Goal: Information Seeking & Learning: Learn about a topic

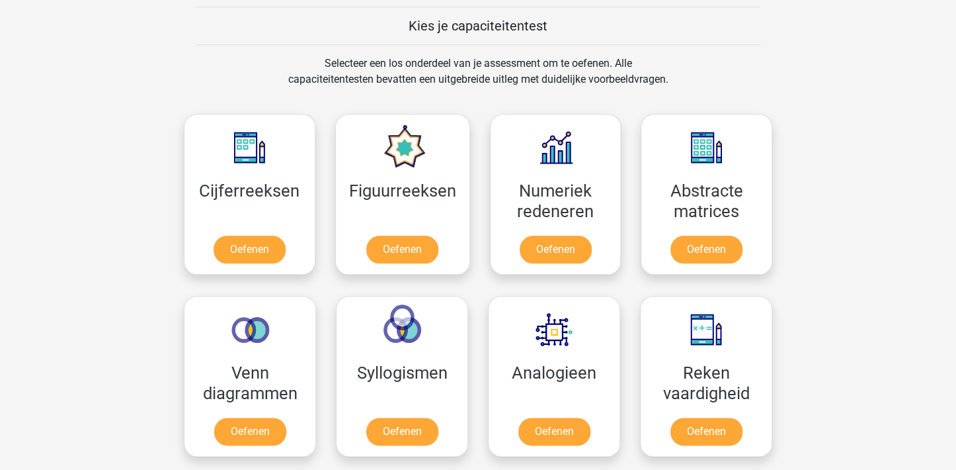
scroll to position [529, 0]
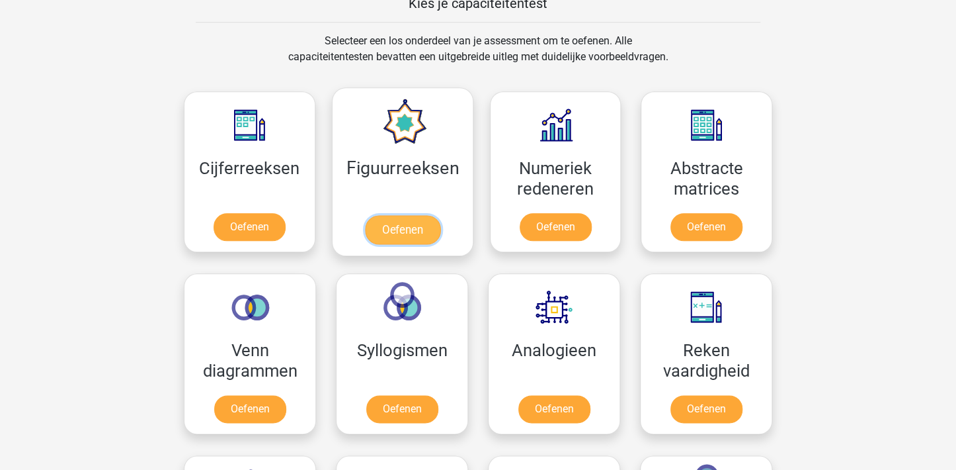
click at [399, 227] on link "Oefenen" at bounding box center [401, 229] width 75 height 29
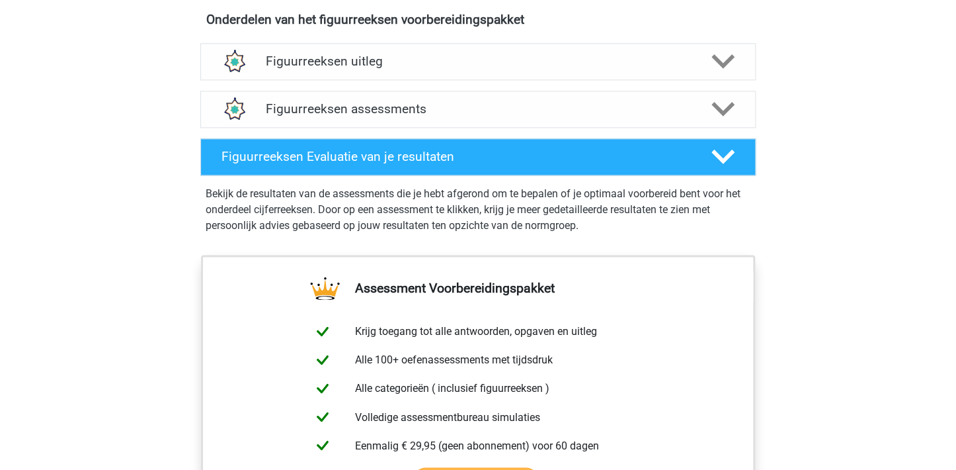
scroll to position [794, 0]
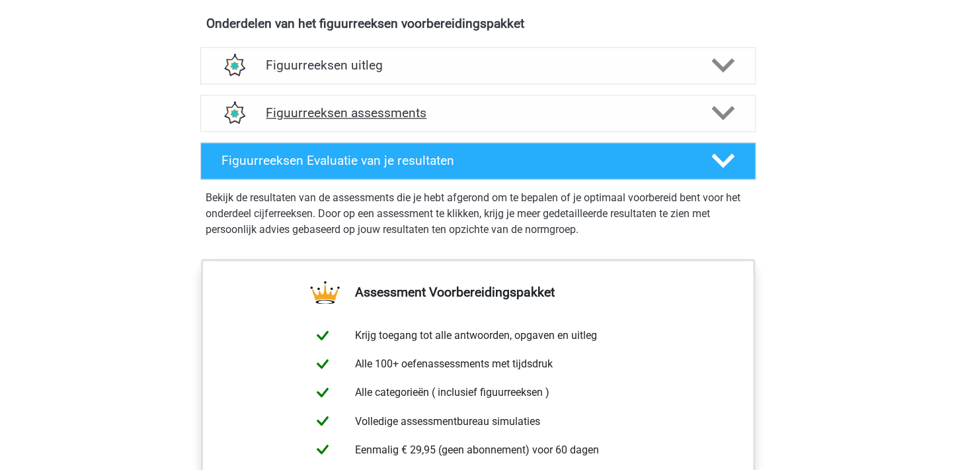
drag, startPoint x: 725, startPoint y: 108, endPoint x: 700, endPoint y: 114, distance: 25.8
click at [724, 108] on icon at bounding box center [723, 112] width 23 height 23
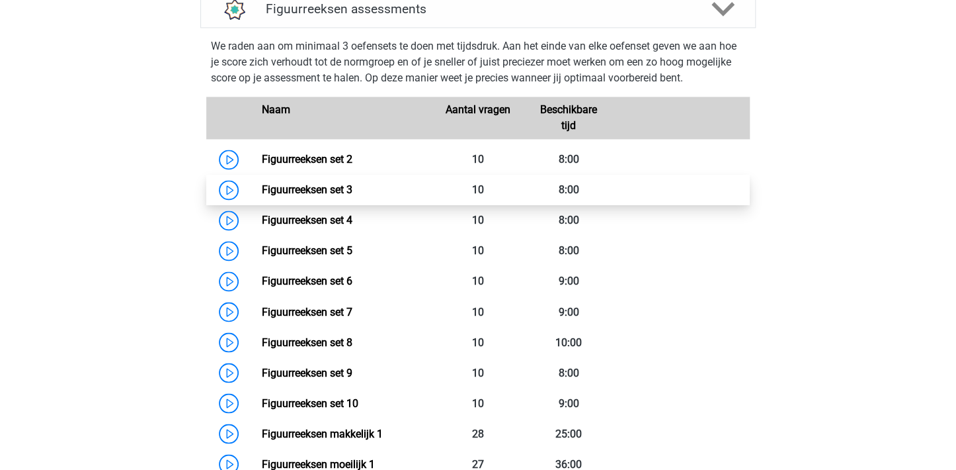
scroll to position [860, 0]
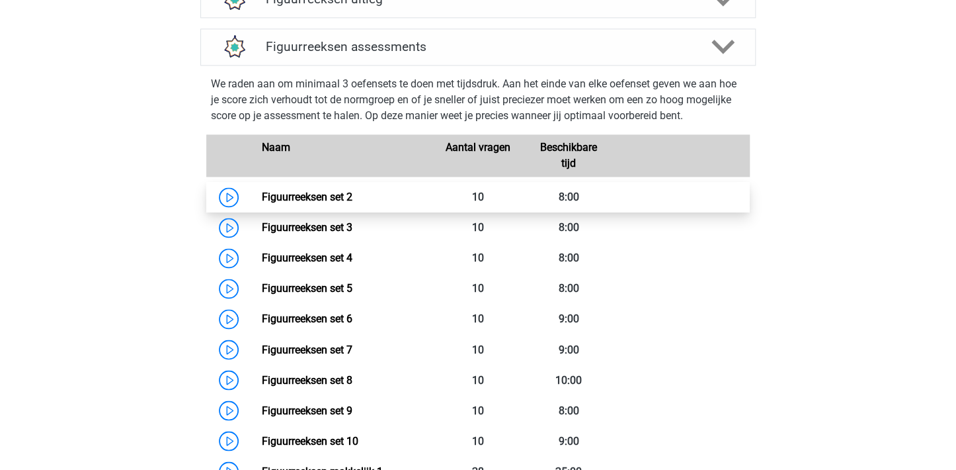
click at [325, 196] on link "Figuurreeksen set 2" at bounding box center [306, 196] width 91 height 13
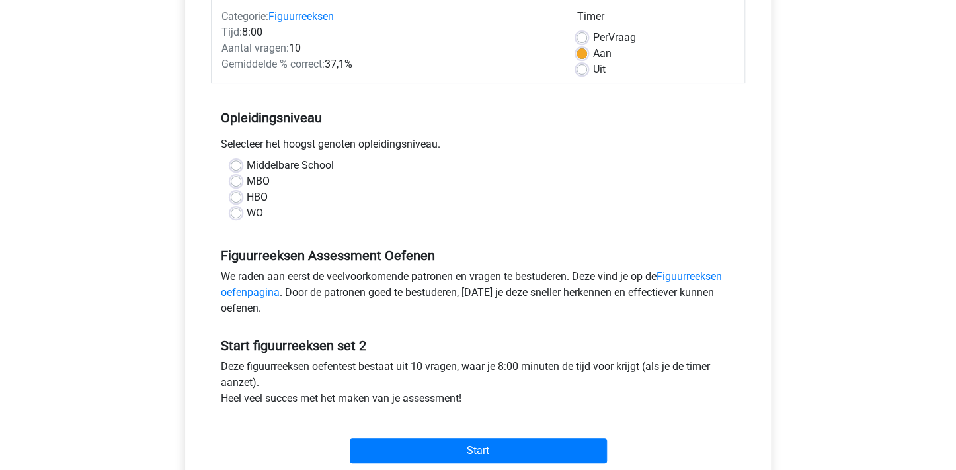
scroll to position [198, 0]
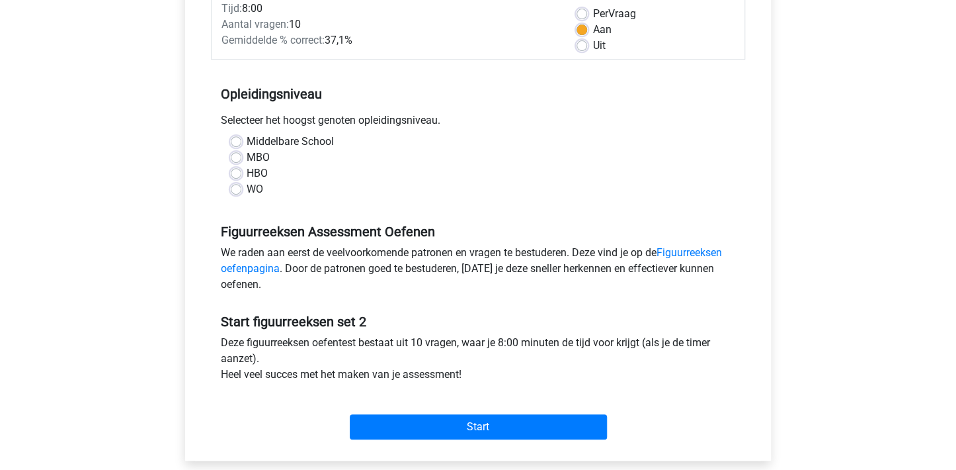
click at [247, 188] on label "WO" at bounding box center [255, 189] width 17 height 16
click at [233, 188] on input "WO" at bounding box center [236, 187] width 11 height 13
radio input "true"
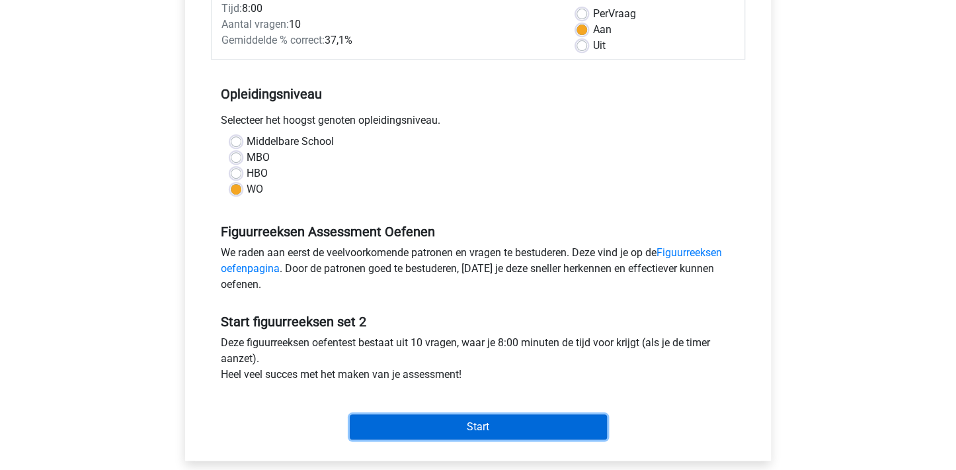
click at [485, 425] on input "Start" at bounding box center [478, 426] width 257 height 25
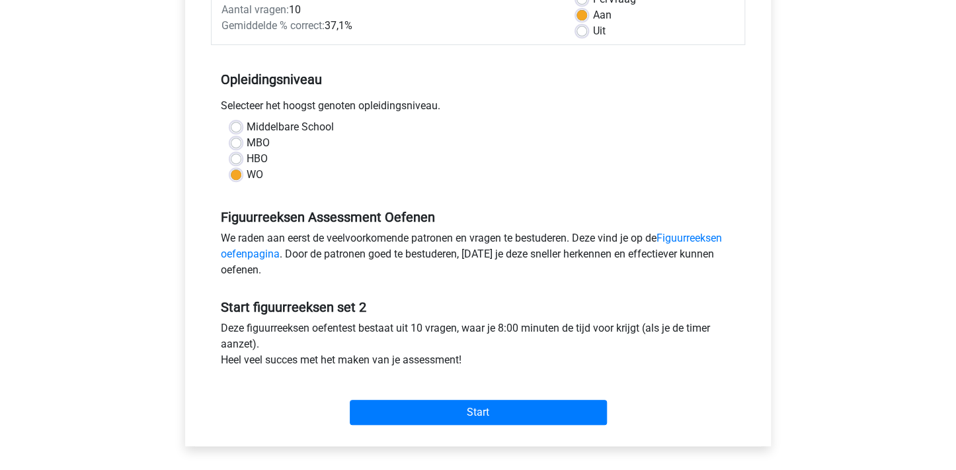
scroll to position [132, 0]
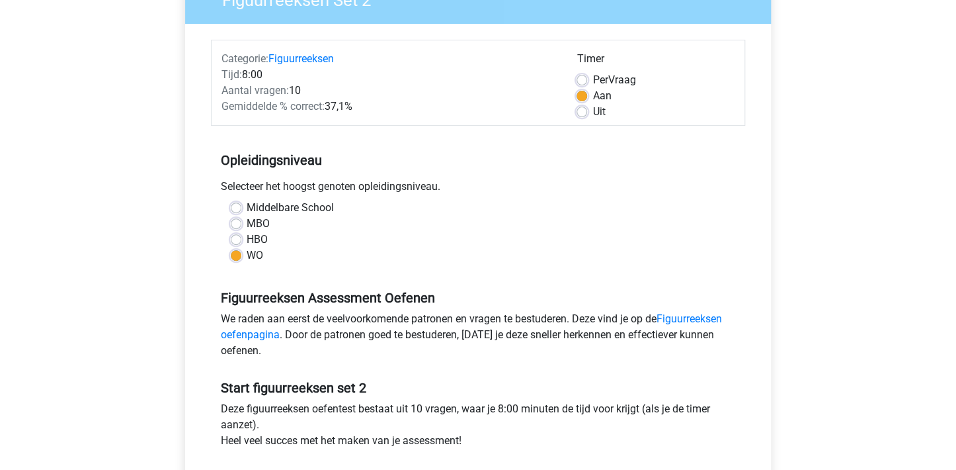
click at [593, 114] on label "Uit" at bounding box center [599, 112] width 13 height 16
click at [581, 114] on input "Uit" at bounding box center [582, 110] width 11 height 13
radio input "true"
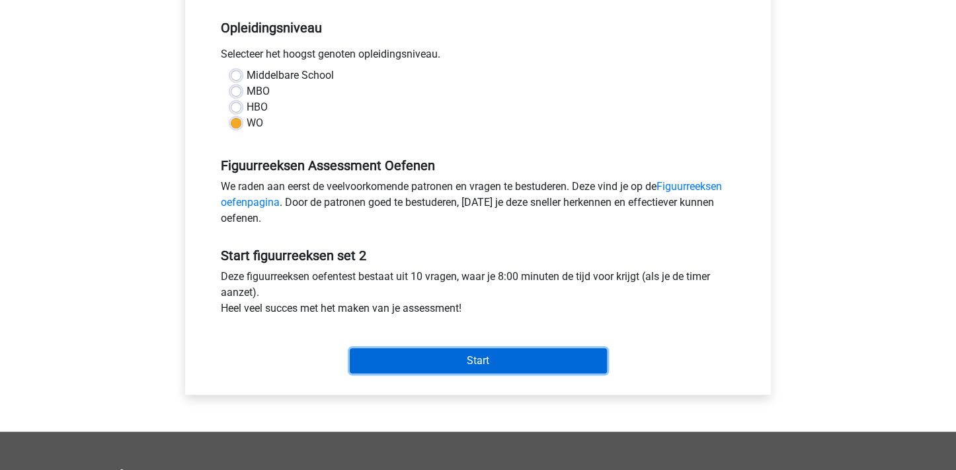
click at [479, 356] on input "Start" at bounding box center [478, 360] width 257 height 25
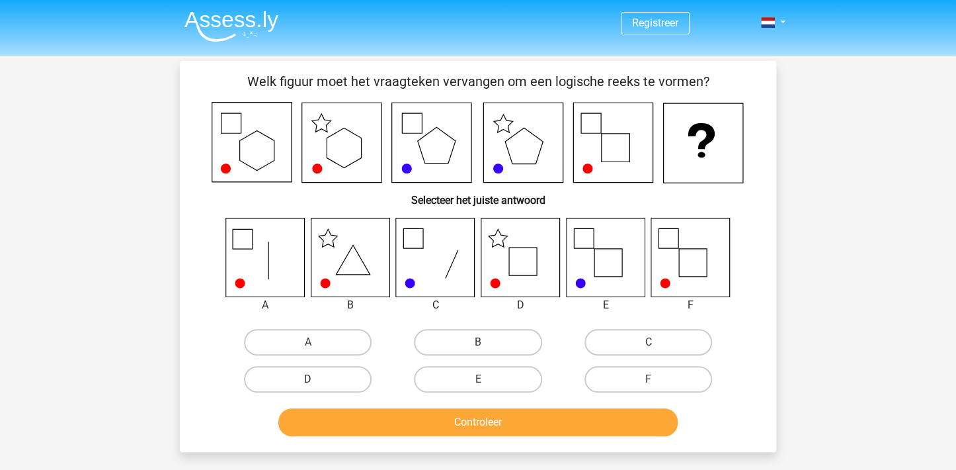
click at [328, 378] on label "D" at bounding box center [308, 379] width 128 height 26
click at [317, 379] on input "D" at bounding box center [312, 383] width 9 height 9
radio input "true"
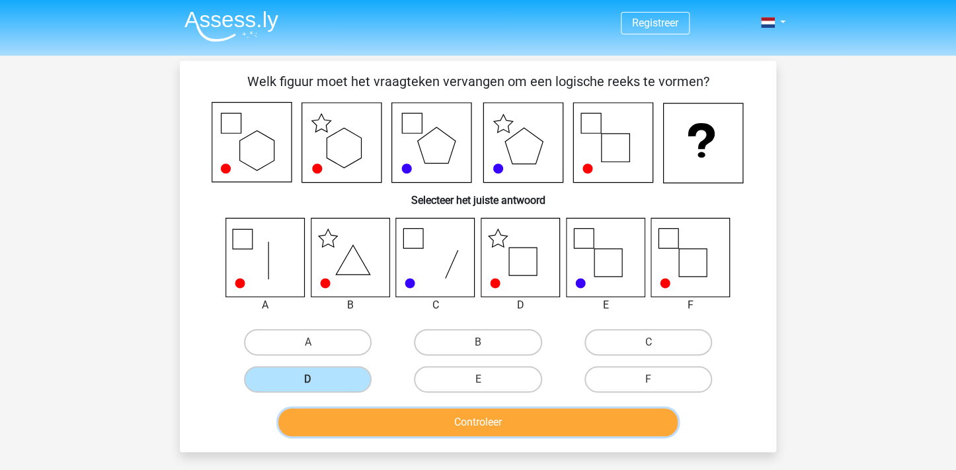
click at [433, 417] on button "Controleer" at bounding box center [478, 422] width 400 height 28
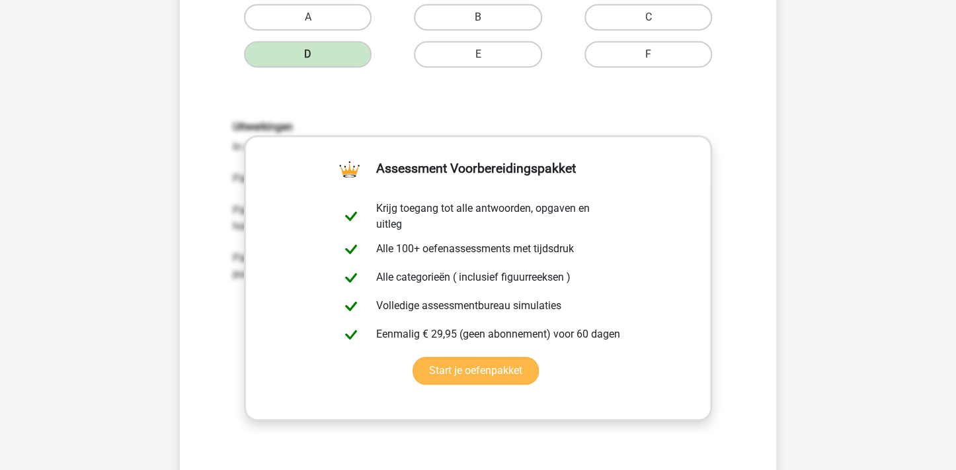
scroll to position [331, 0]
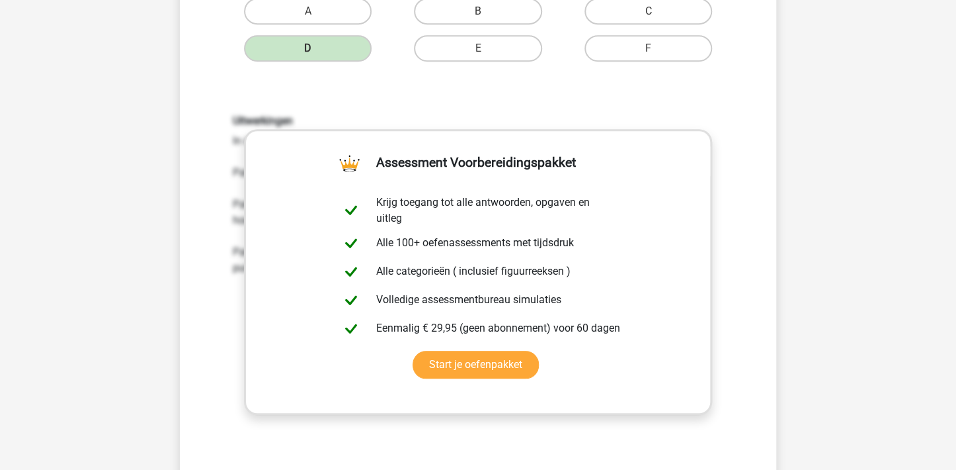
click at [610, 99] on div "Uitwerkingen In deze opgave moeten drie patronen gevonden worden: Patroon 1: De…" at bounding box center [478, 288] width 554 height 410
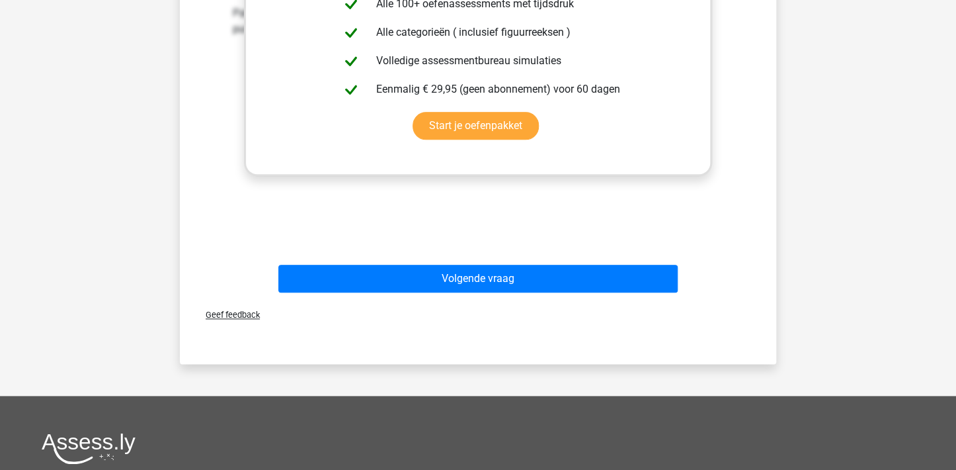
scroll to position [727, 0]
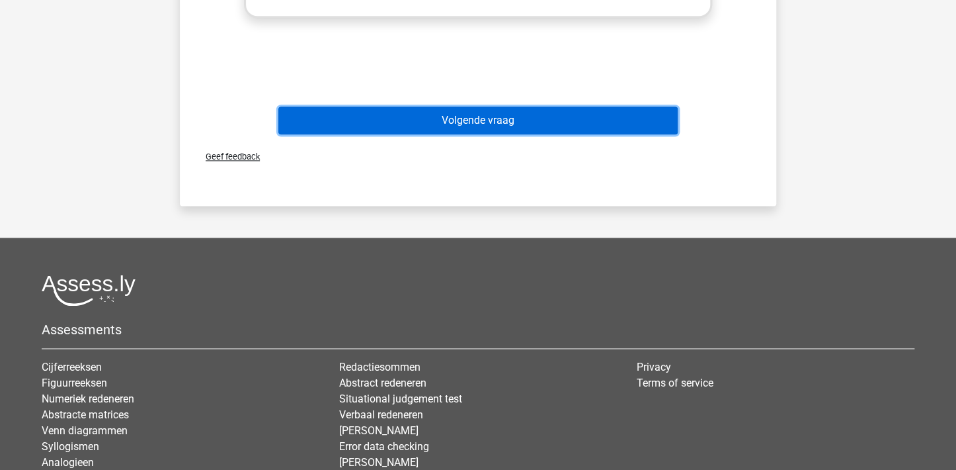
click at [436, 121] on button "Volgende vraag" at bounding box center [478, 120] width 400 height 28
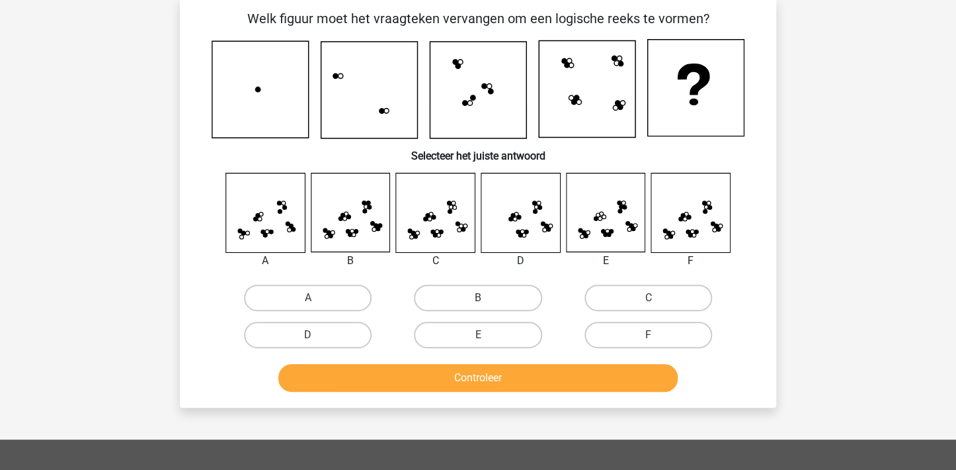
scroll to position [61, 0]
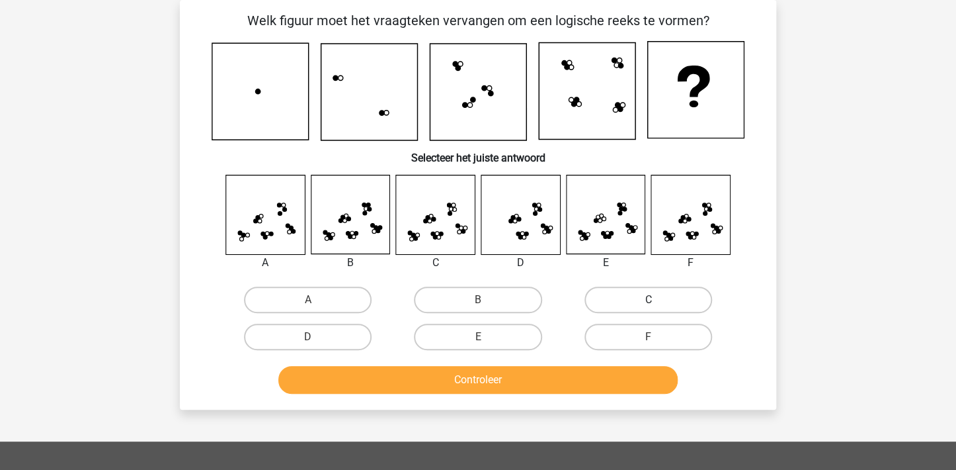
click at [651, 296] on label "C" at bounding box center [649, 299] width 128 height 26
click at [651, 300] on input "C" at bounding box center [652, 304] width 9 height 9
radio input "true"
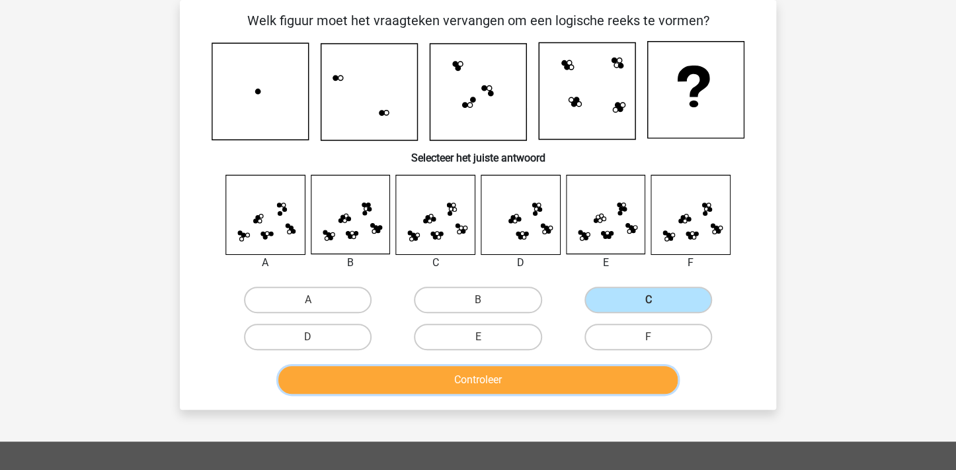
click at [480, 376] on button "Controleer" at bounding box center [478, 380] width 400 height 28
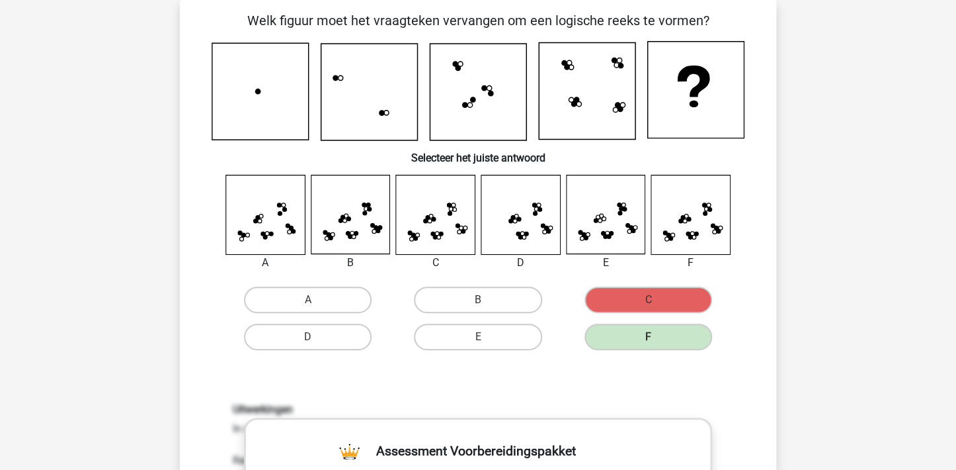
click at [688, 220] on icon at bounding box center [689, 219] width 4 height 4
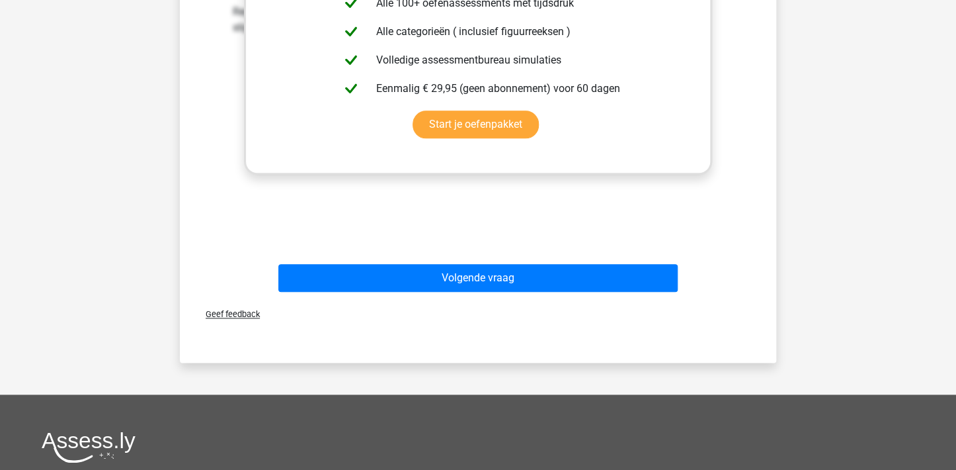
scroll to position [590, 0]
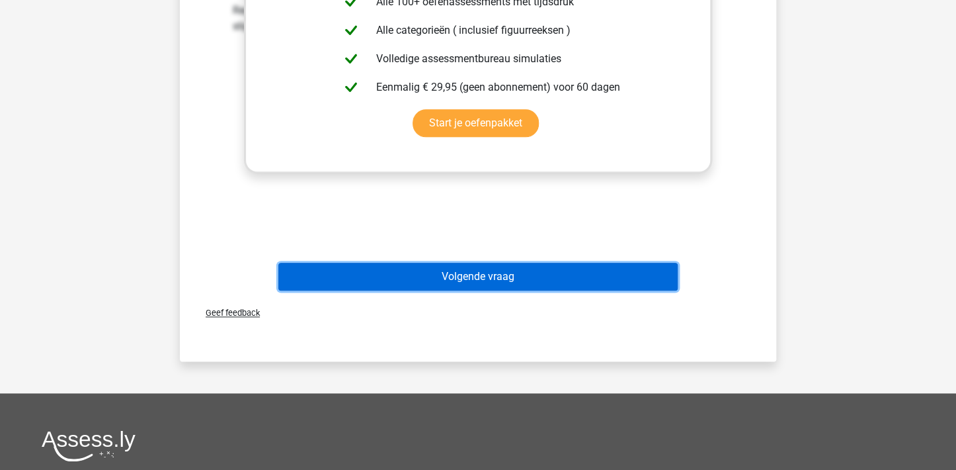
click at [474, 273] on button "Volgende vraag" at bounding box center [478, 277] width 400 height 28
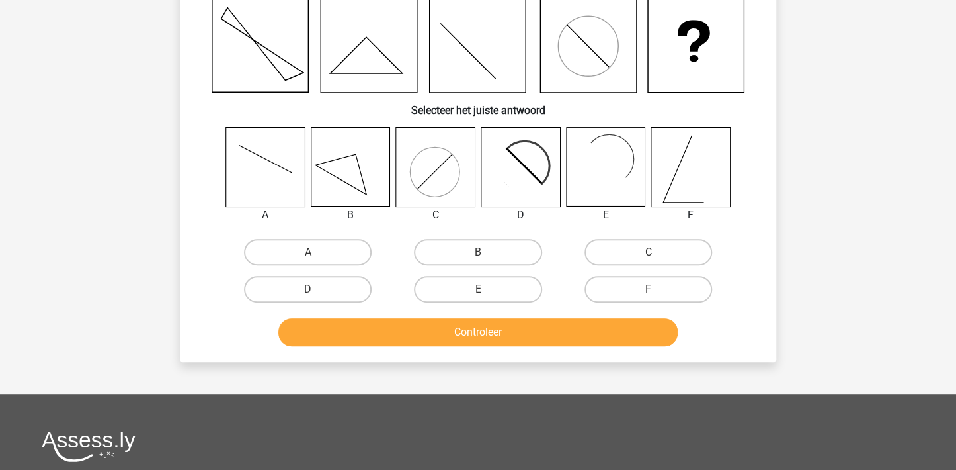
scroll to position [61, 0]
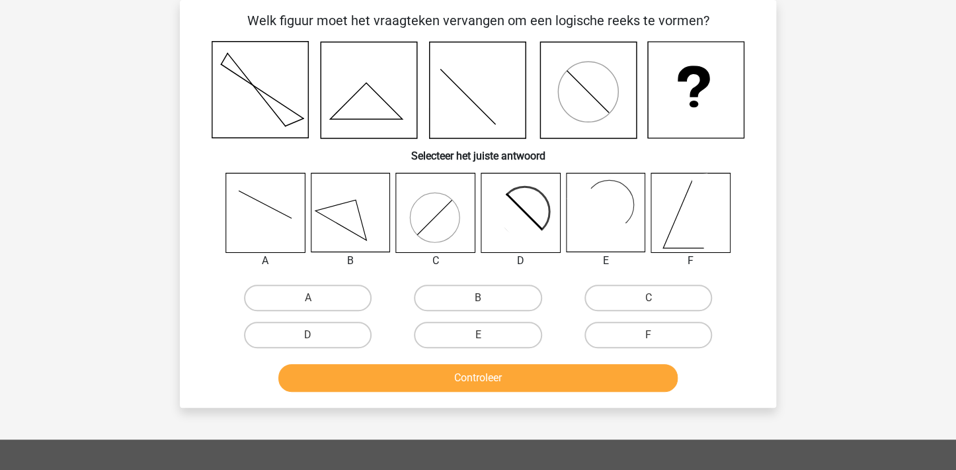
click at [268, 201] on icon at bounding box center [265, 212] width 79 height 79
click at [305, 294] on label "A" at bounding box center [308, 297] width 128 height 26
click at [308, 298] on input "A" at bounding box center [312, 302] width 9 height 9
radio input "true"
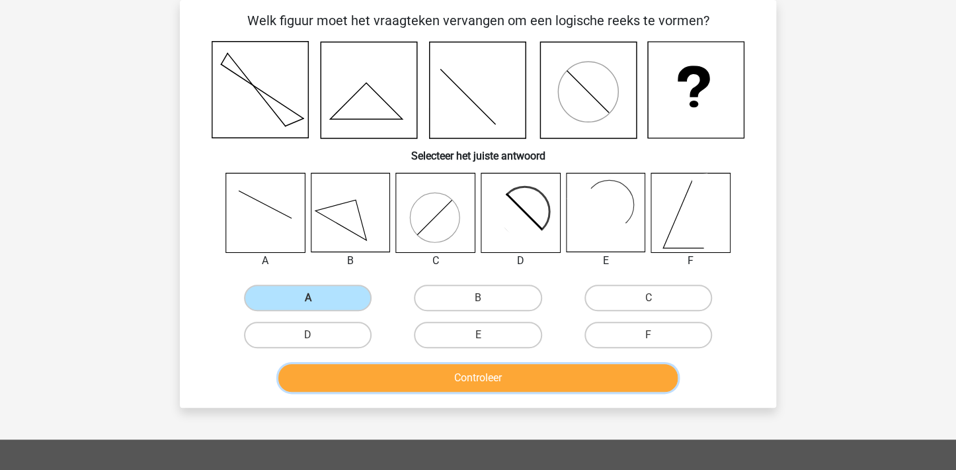
click at [399, 378] on button "Controleer" at bounding box center [478, 378] width 400 height 28
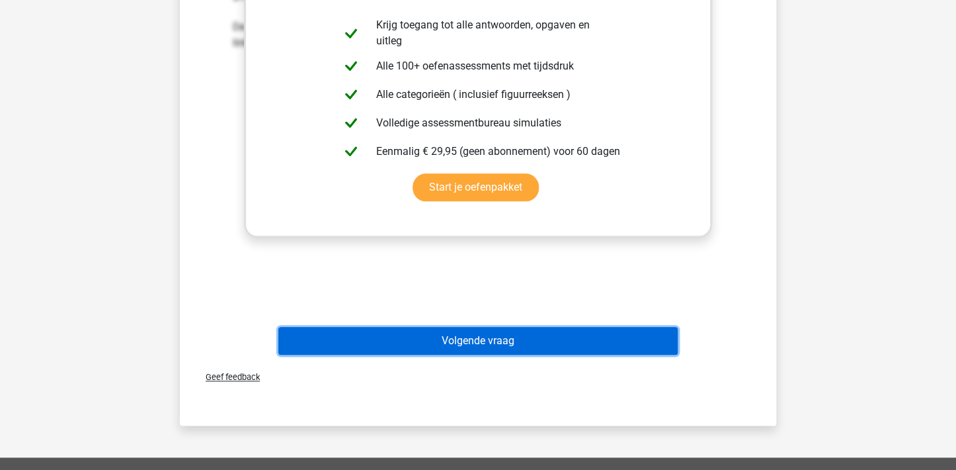
click at [493, 338] on button "Volgende vraag" at bounding box center [478, 341] width 400 height 28
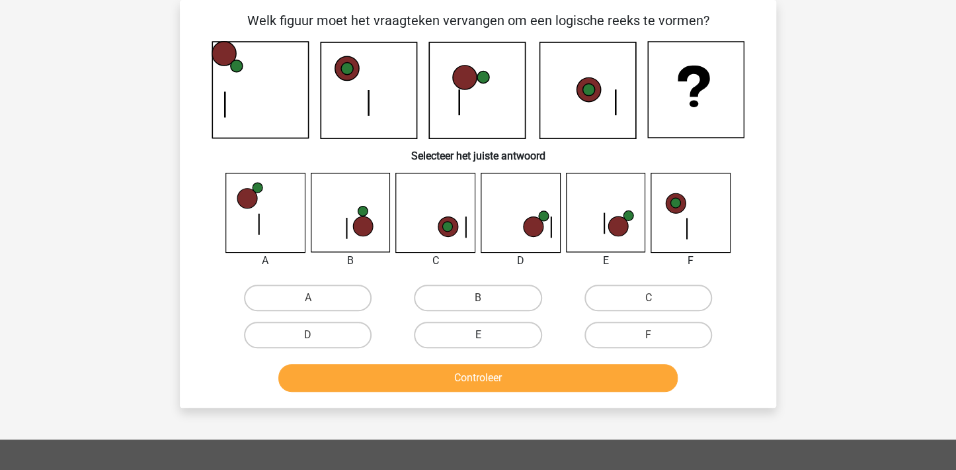
click at [483, 332] on label "E" at bounding box center [478, 334] width 128 height 26
click at [483, 335] on input "E" at bounding box center [482, 339] width 9 height 9
radio input "true"
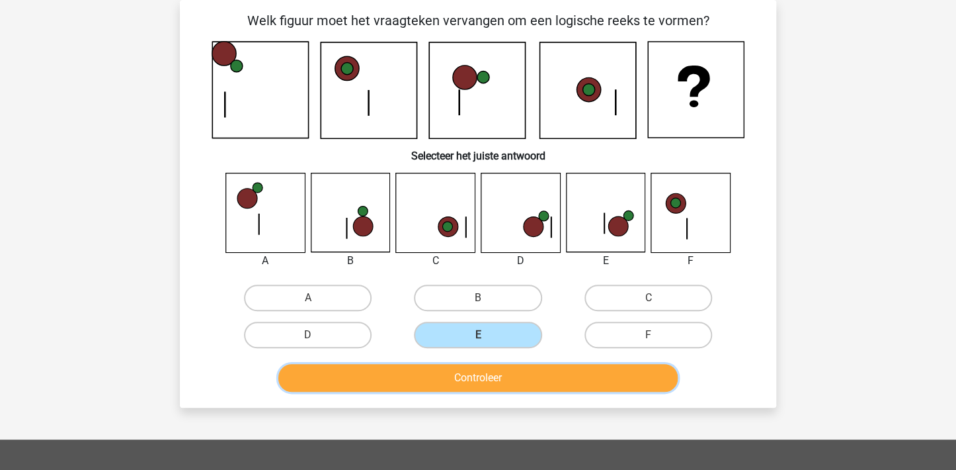
click at [484, 374] on button "Controleer" at bounding box center [478, 378] width 400 height 28
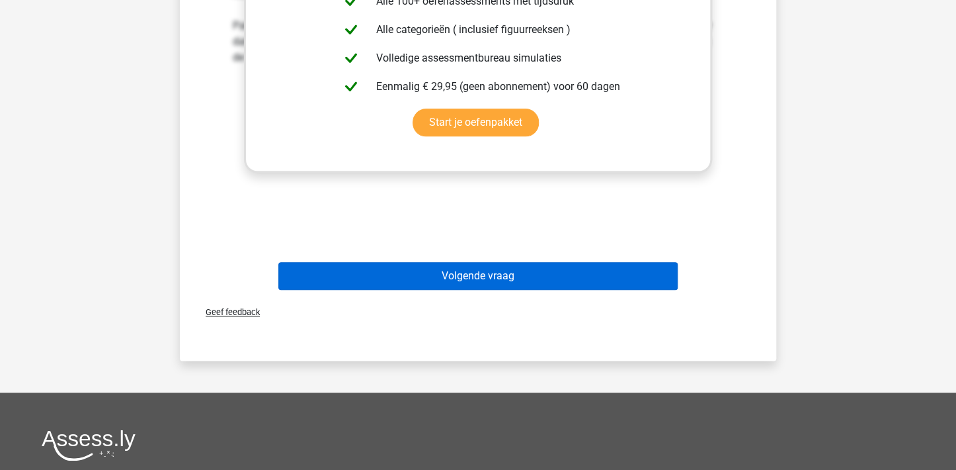
scroll to position [590, 0]
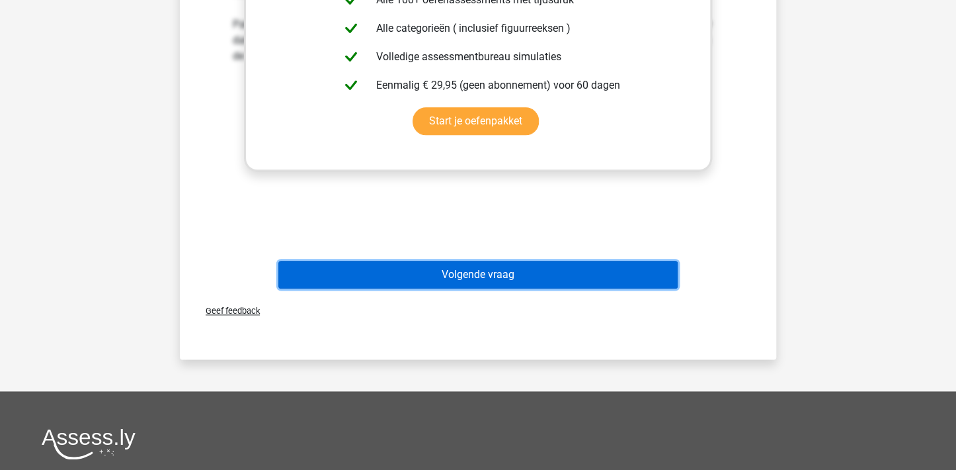
click at [503, 270] on button "Volgende vraag" at bounding box center [478, 275] width 400 height 28
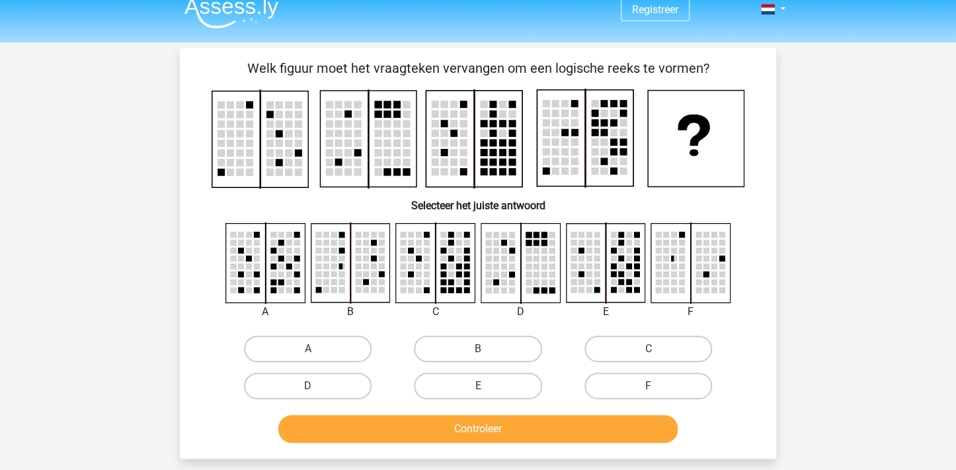
scroll to position [0, 0]
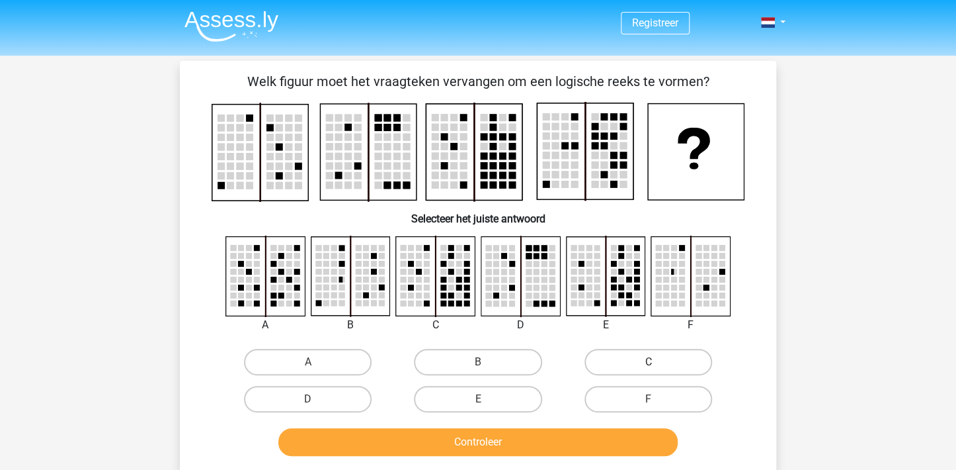
click at [622, 362] on label "C" at bounding box center [649, 362] width 128 height 26
click at [648, 362] on input "C" at bounding box center [652, 366] width 9 height 9
radio input "true"
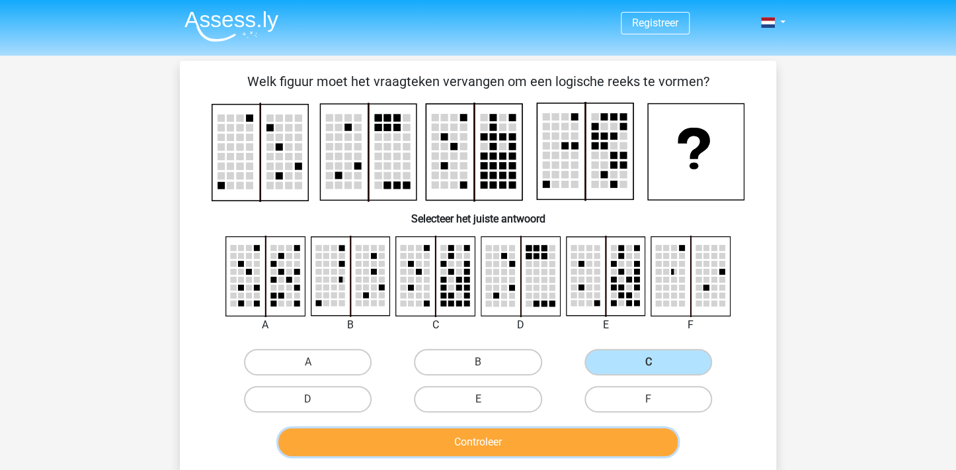
click at [517, 438] on button "Controleer" at bounding box center [478, 442] width 400 height 28
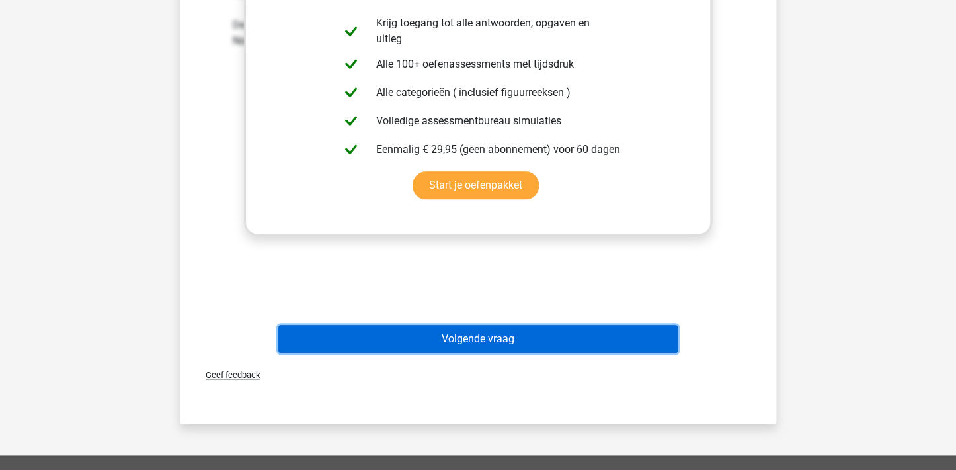
click at [488, 337] on button "Volgende vraag" at bounding box center [478, 339] width 400 height 28
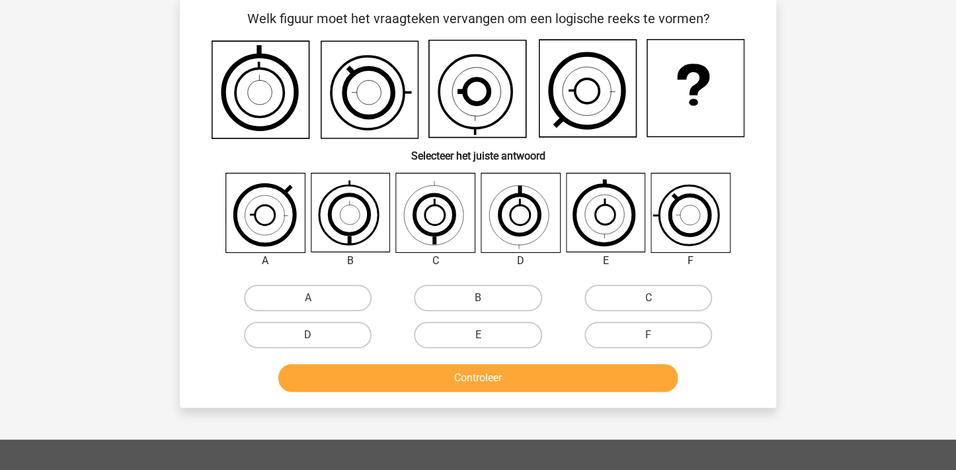
scroll to position [61, 0]
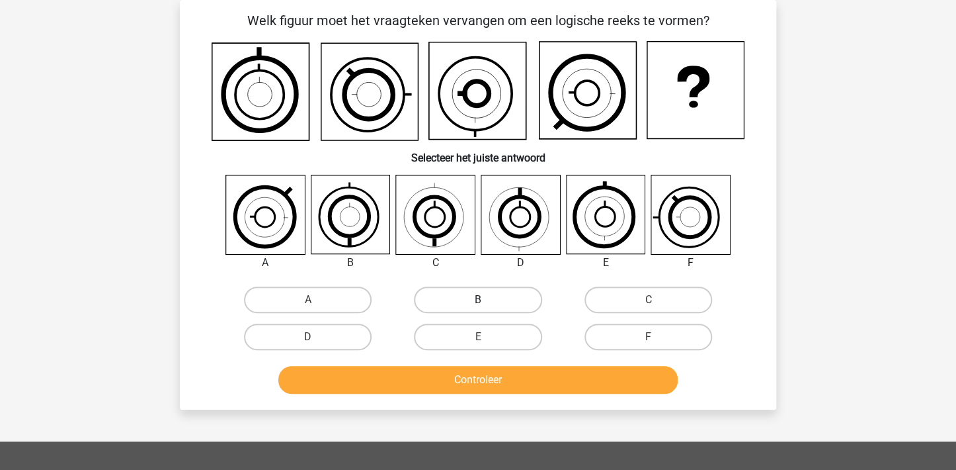
click at [470, 294] on label "B" at bounding box center [478, 299] width 128 height 26
click at [478, 300] on input "B" at bounding box center [482, 304] width 9 height 9
radio input "true"
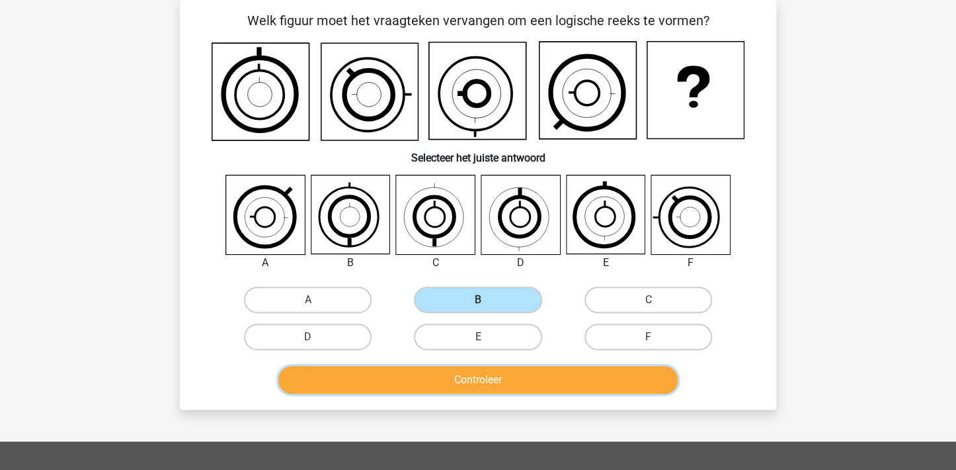
click at [477, 376] on button "Controleer" at bounding box center [478, 380] width 400 height 28
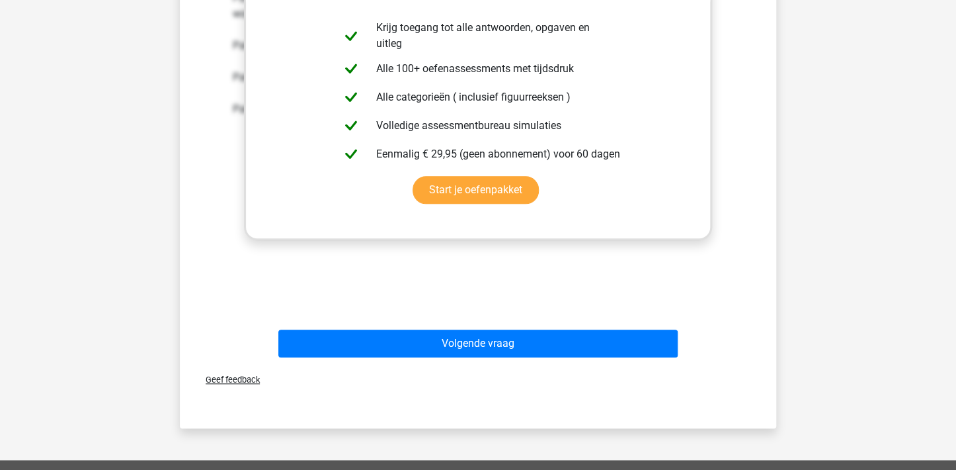
scroll to position [524, 0]
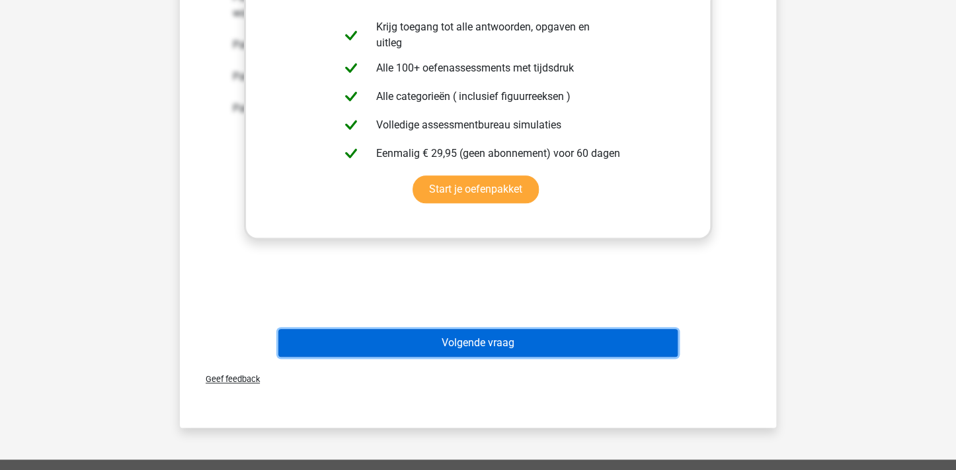
click at [479, 337] on button "Volgende vraag" at bounding box center [478, 343] width 400 height 28
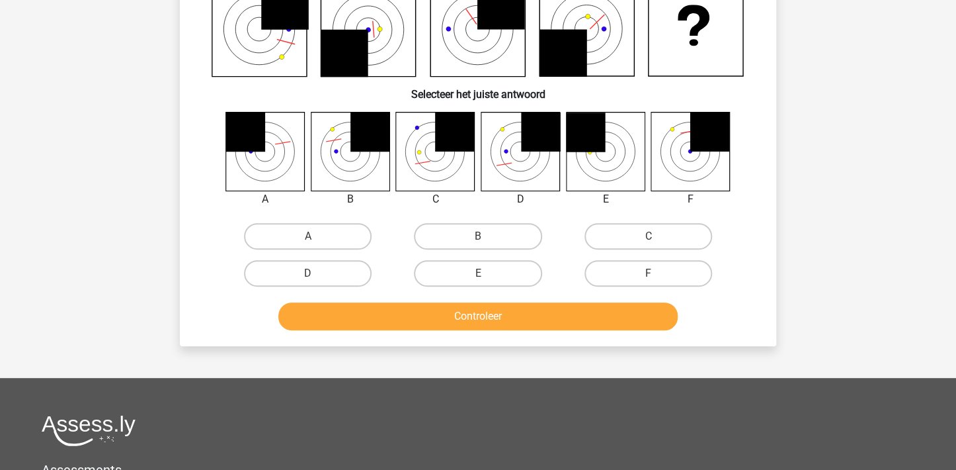
scroll to position [61, 0]
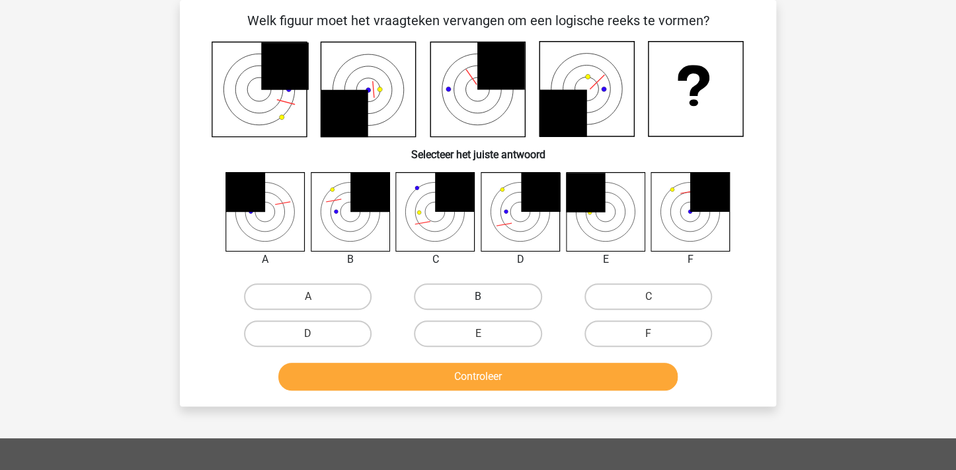
click at [485, 291] on label "B" at bounding box center [478, 296] width 128 height 26
click at [485, 296] on input "B" at bounding box center [482, 300] width 9 height 9
radio input "true"
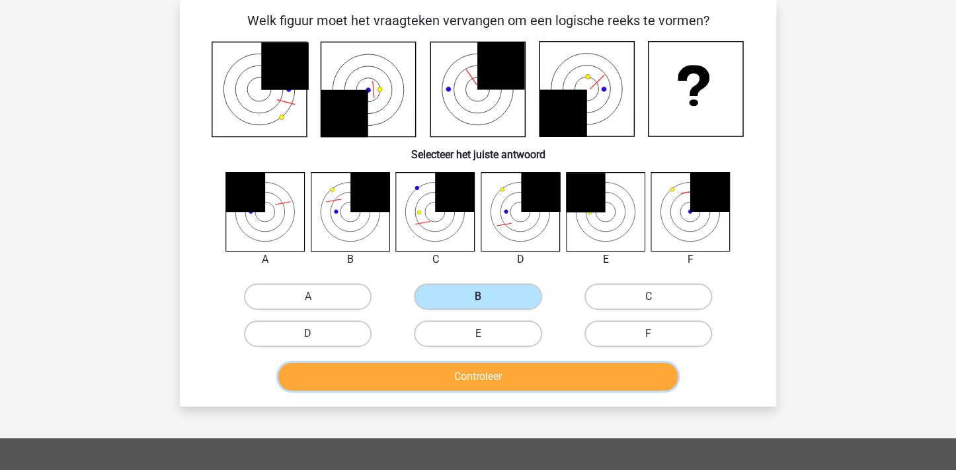
click at [479, 374] on button "Controleer" at bounding box center [478, 376] width 400 height 28
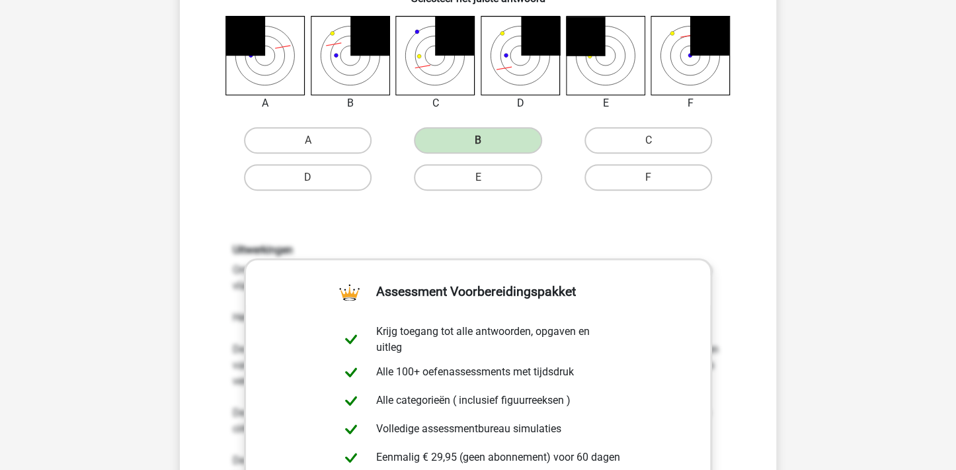
scroll to position [458, 0]
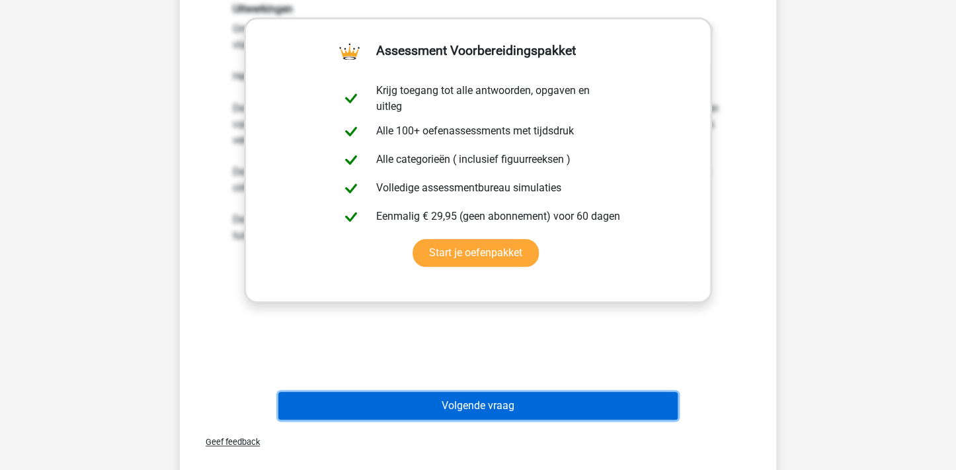
click at [487, 401] on button "Volgende vraag" at bounding box center [478, 406] width 400 height 28
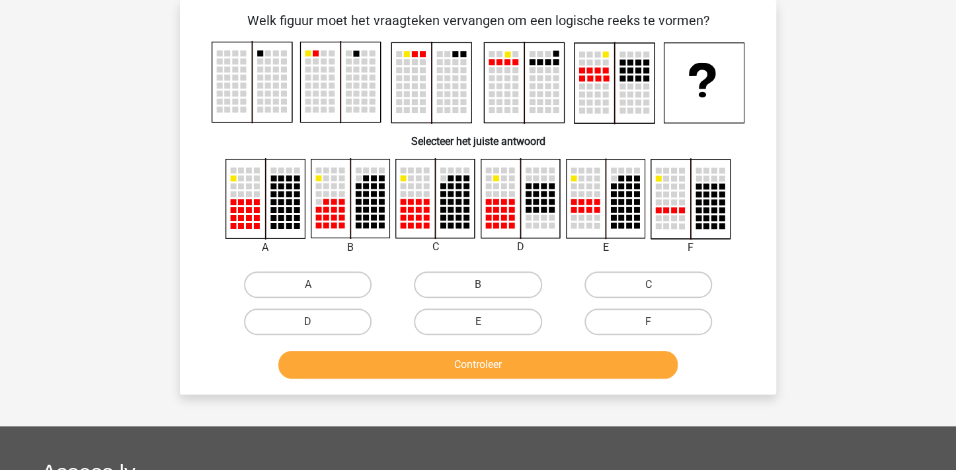
scroll to position [61, 0]
click at [280, 282] on label "A" at bounding box center [308, 284] width 128 height 26
click at [308, 284] on input "A" at bounding box center [312, 288] width 9 height 9
radio input "true"
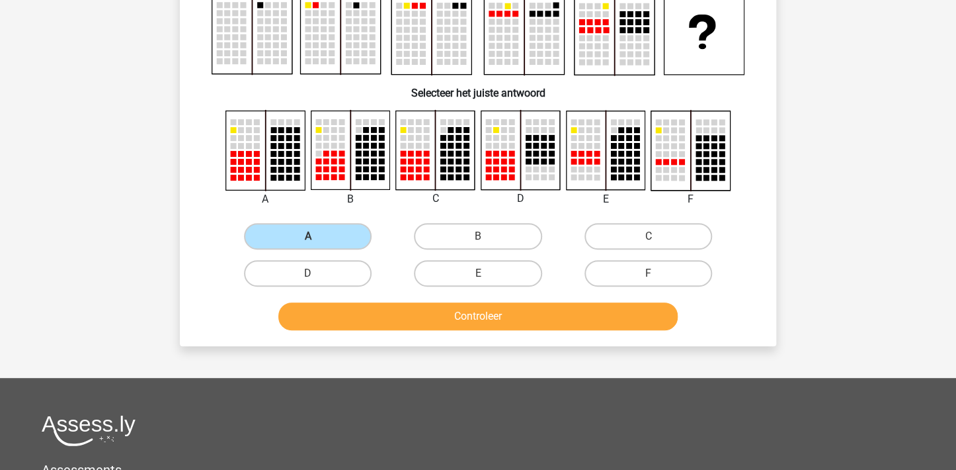
scroll to position [193, 0]
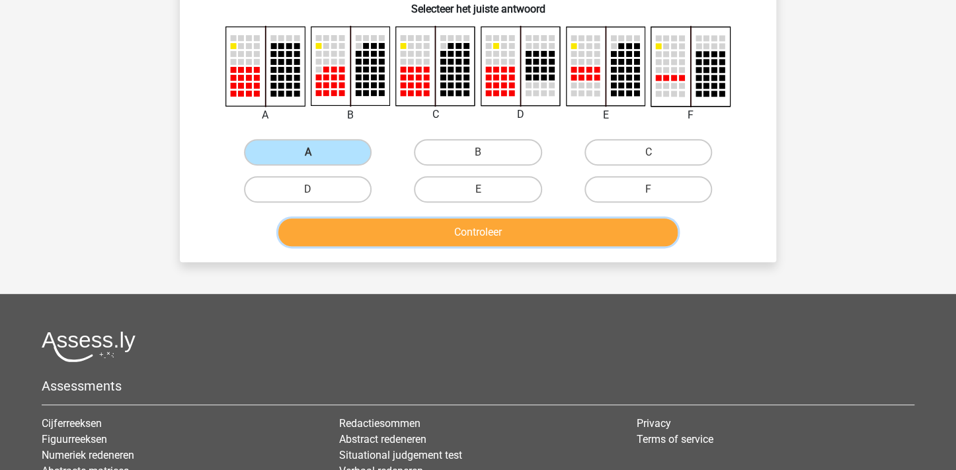
click at [407, 225] on button "Controleer" at bounding box center [478, 232] width 400 height 28
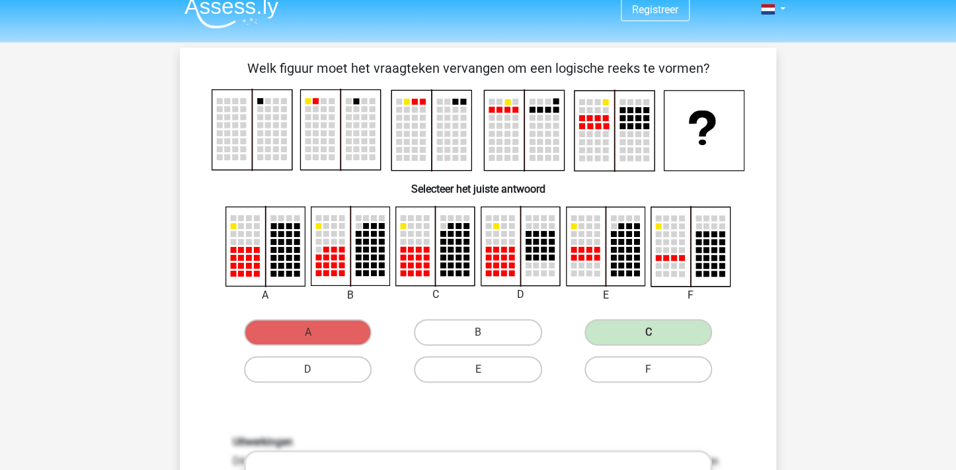
scroll to position [0, 0]
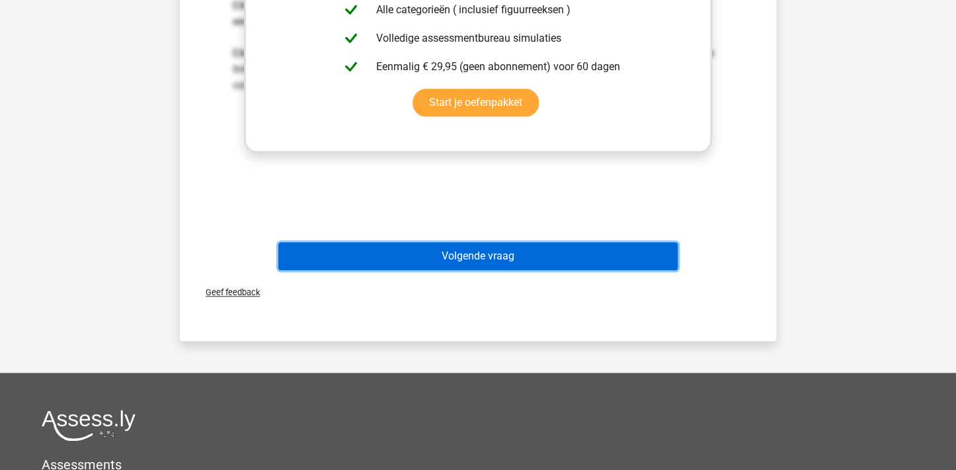
click at [501, 253] on button "Volgende vraag" at bounding box center [478, 256] width 400 height 28
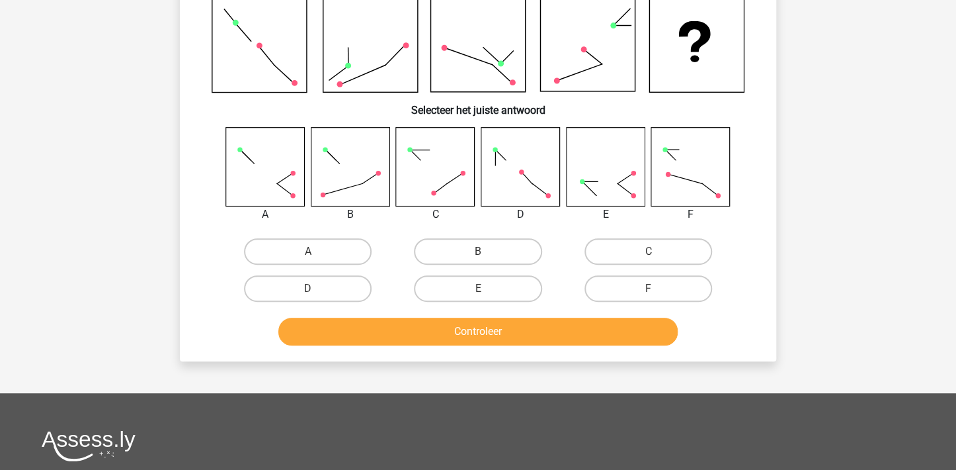
scroll to position [61, 0]
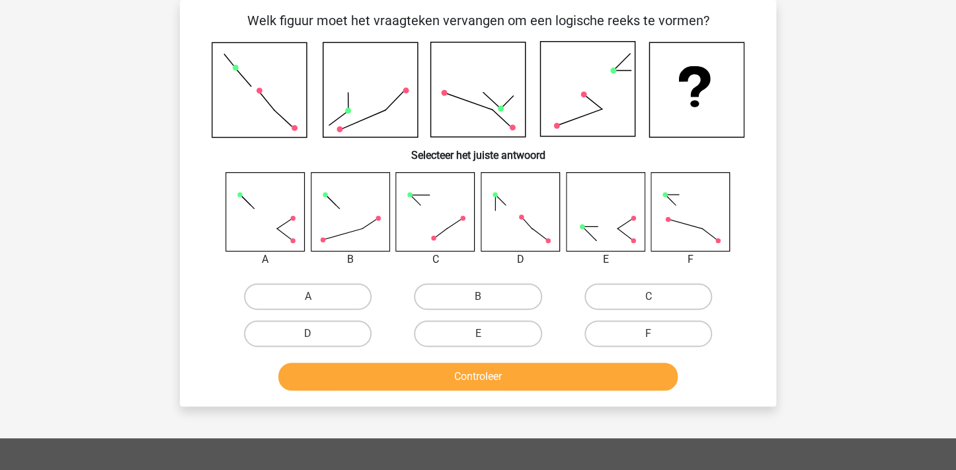
click at [349, 213] on rect at bounding box center [350, 211] width 79 height 79
click at [483, 294] on label "B" at bounding box center [478, 296] width 128 height 26
click at [483, 296] on input "B" at bounding box center [482, 300] width 9 height 9
radio input "true"
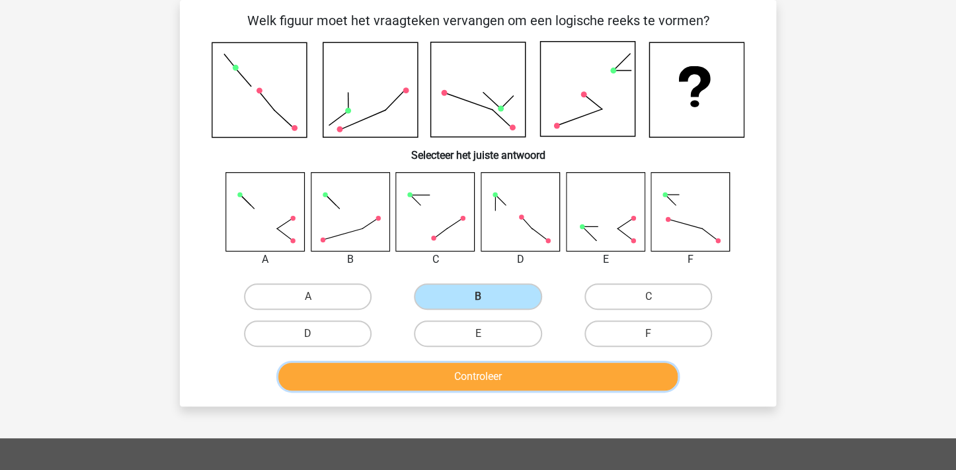
click at [491, 372] on button "Controleer" at bounding box center [478, 376] width 400 height 28
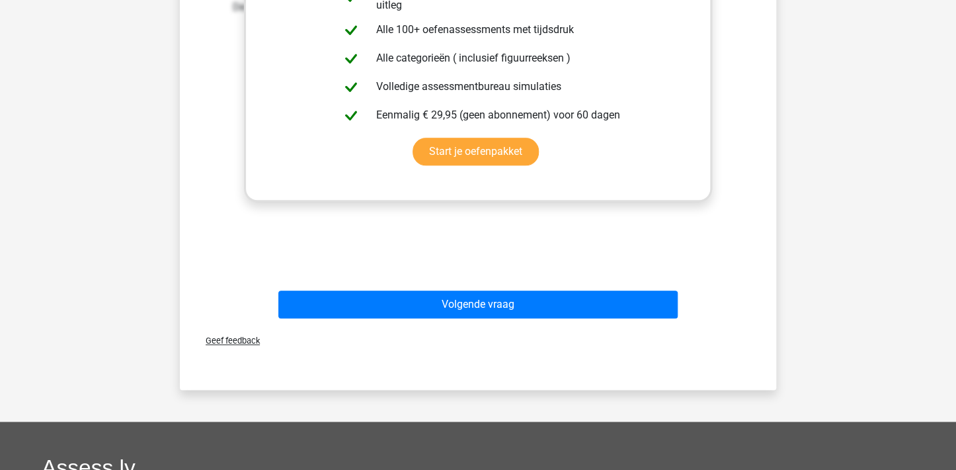
scroll to position [590, 0]
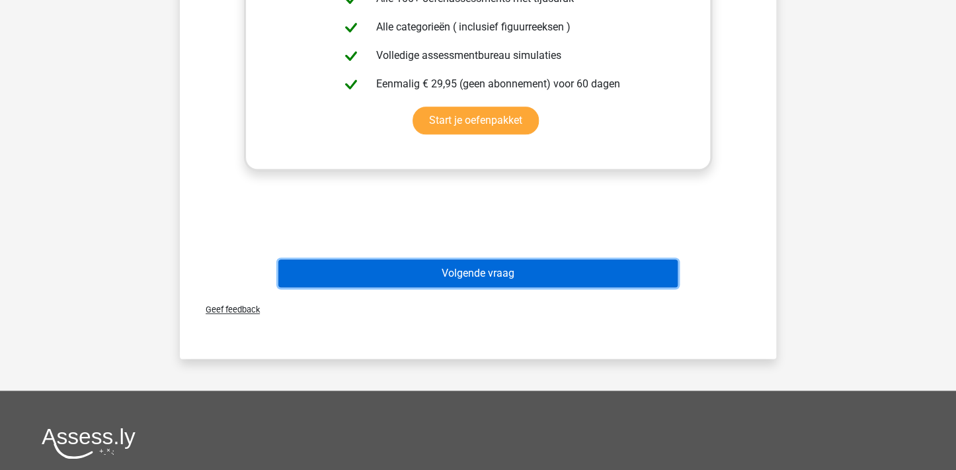
click at [461, 270] on button "Volgende vraag" at bounding box center [478, 273] width 400 height 28
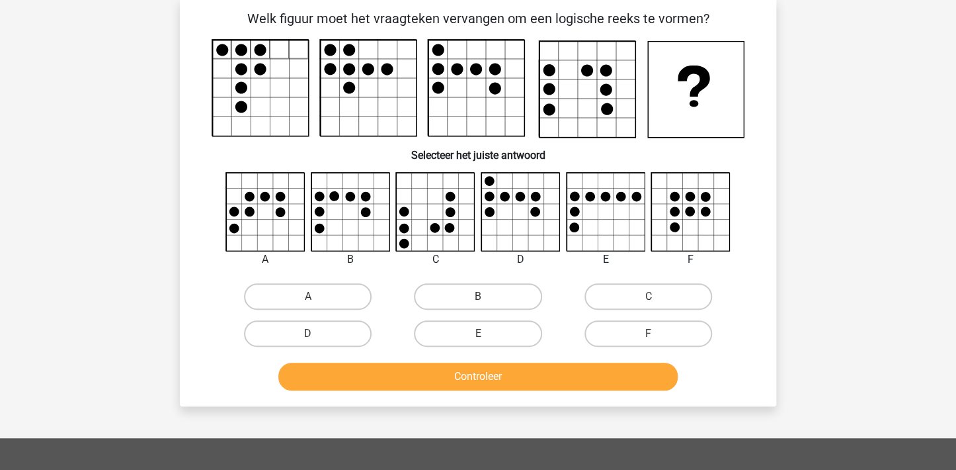
scroll to position [61, 0]
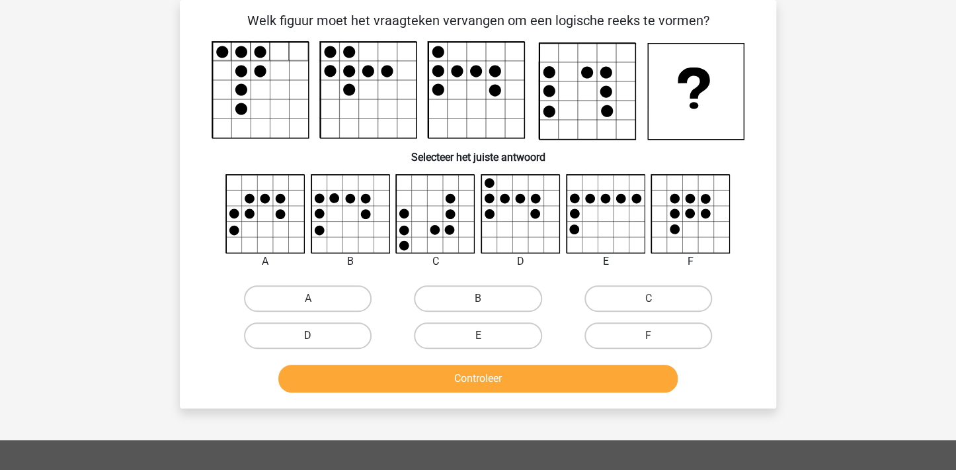
click at [352, 331] on label "D" at bounding box center [308, 335] width 128 height 26
click at [317, 335] on input "D" at bounding box center [312, 339] width 9 height 9
radio input "true"
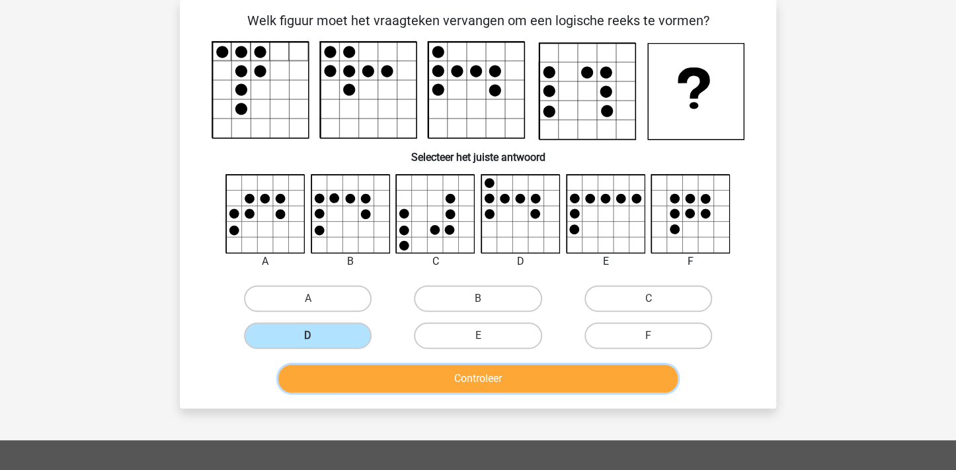
click at [450, 378] on button "Controleer" at bounding box center [478, 378] width 400 height 28
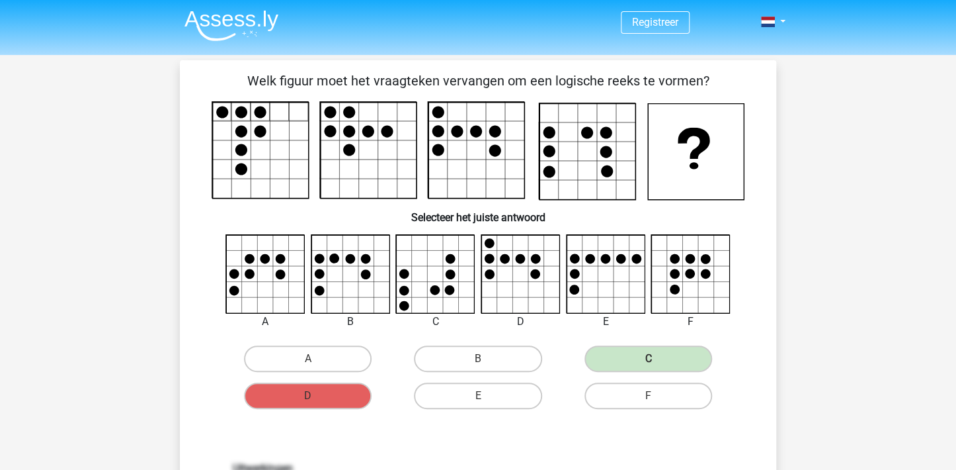
scroll to position [0, 0]
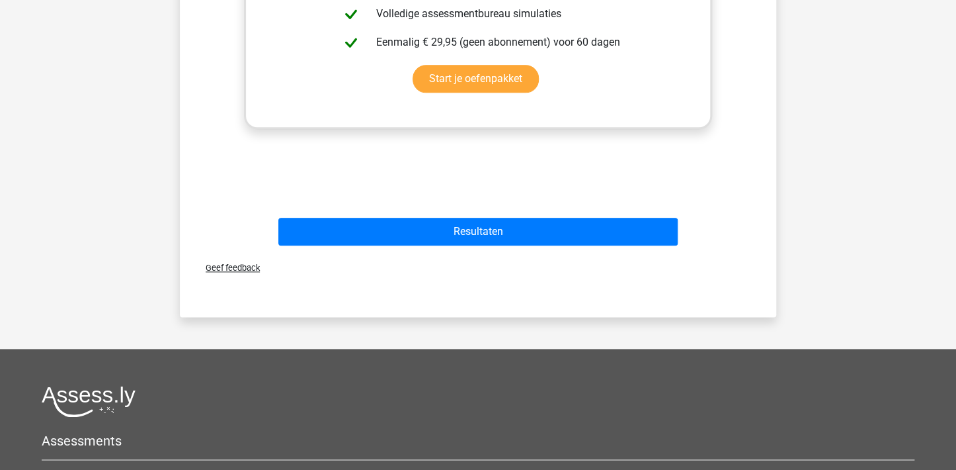
scroll to position [529, 0]
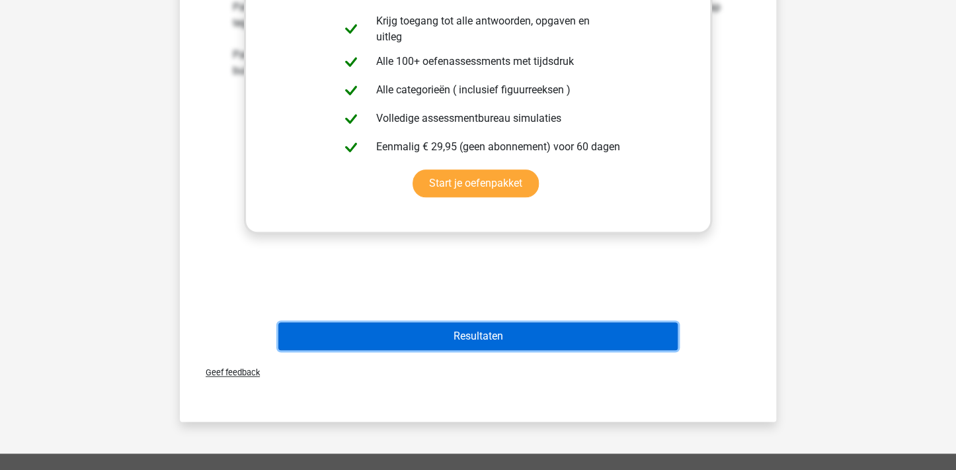
click at [452, 336] on button "Resultaten" at bounding box center [478, 336] width 400 height 28
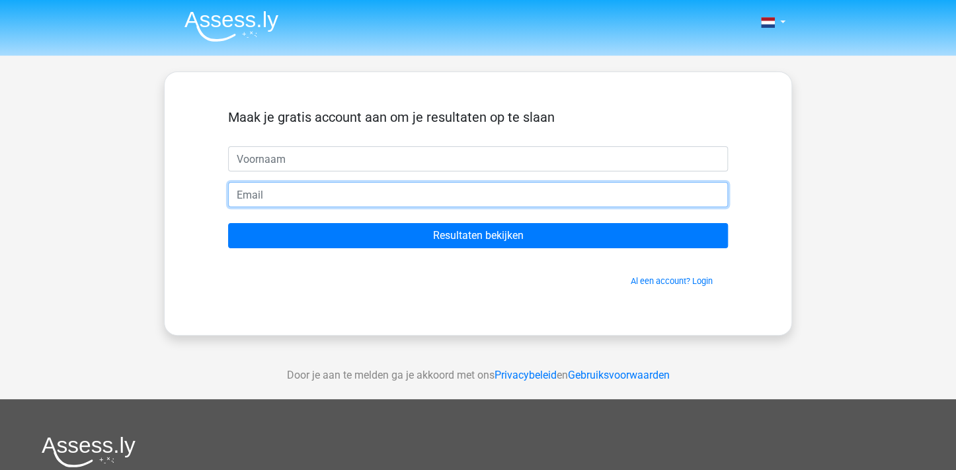
click at [308, 196] on input "email" at bounding box center [478, 194] width 500 height 25
type input "[EMAIL_ADDRESS][DOMAIN_NAME]"
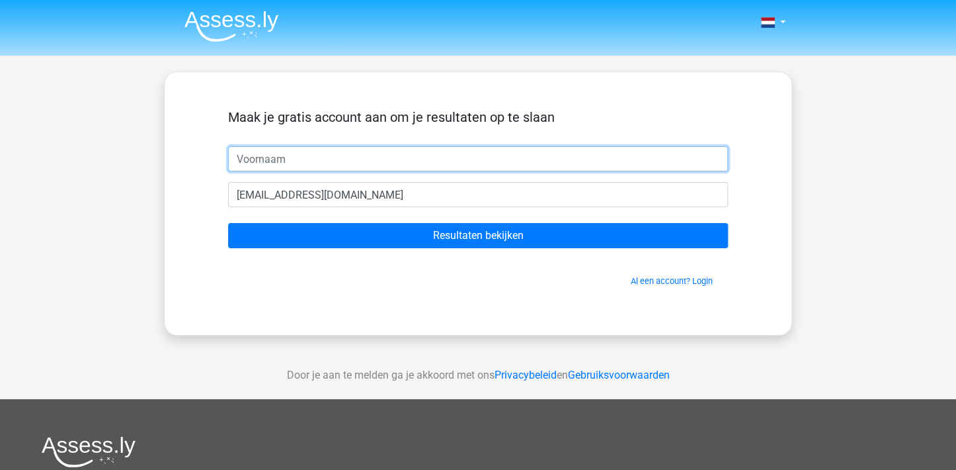
click at [299, 159] on input "text" at bounding box center [478, 158] width 500 height 25
type input "Maurits"
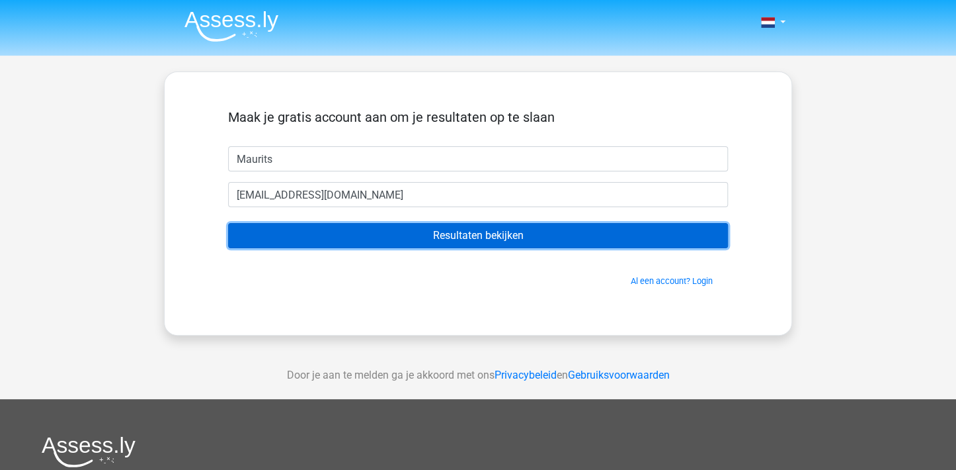
click at [456, 233] on input "Resultaten bekijken" at bounding box center [478, 235] width 500 height 25
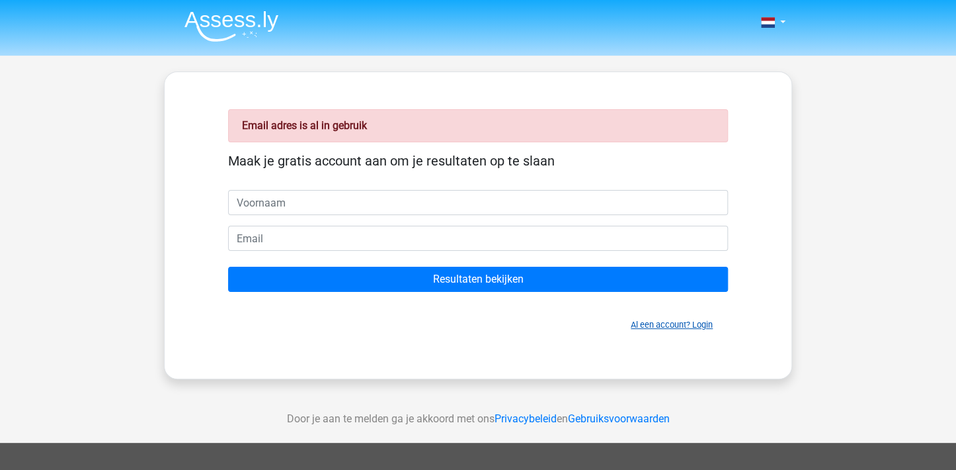
click at [706, 324] on link "Al een account? Login" at bounding box center [672, 324] width 82 height 10
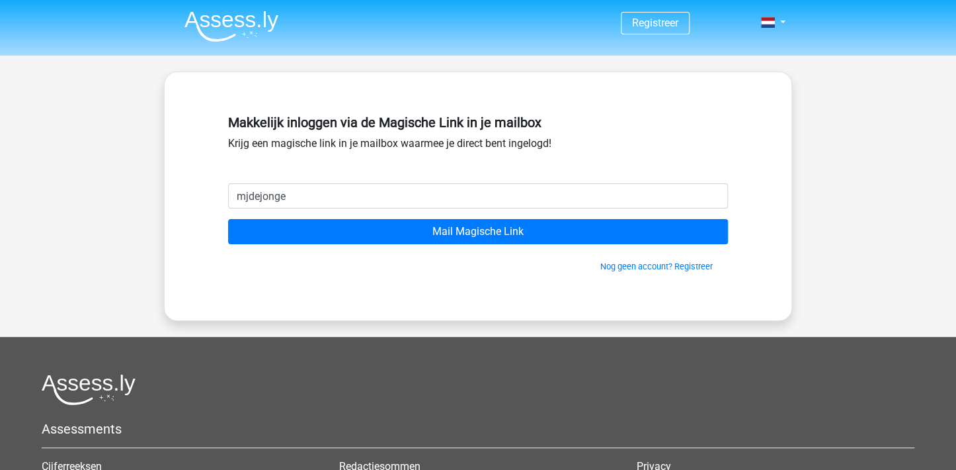
type input "[EMAIL_ADDRESS][DOMAIN_NAME]"
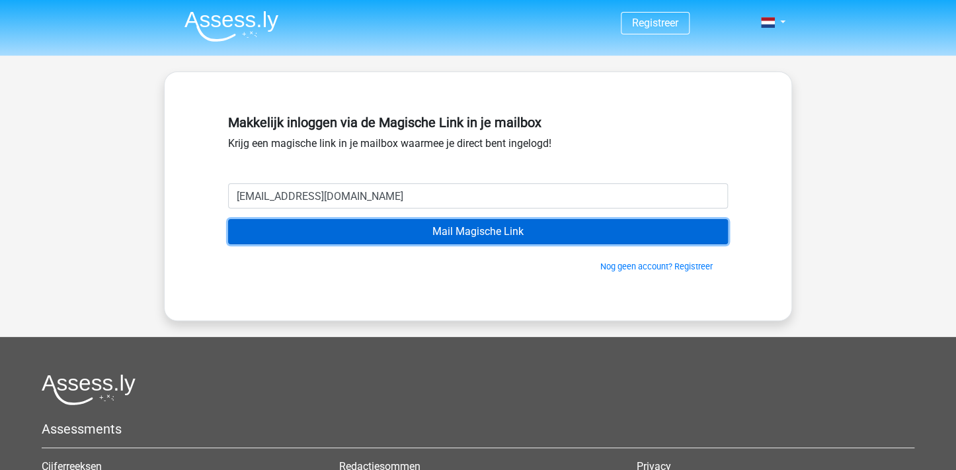
click at [468, 231] on input "Mail Magische Link" at bounding box center [478, 231] width 500 height 25
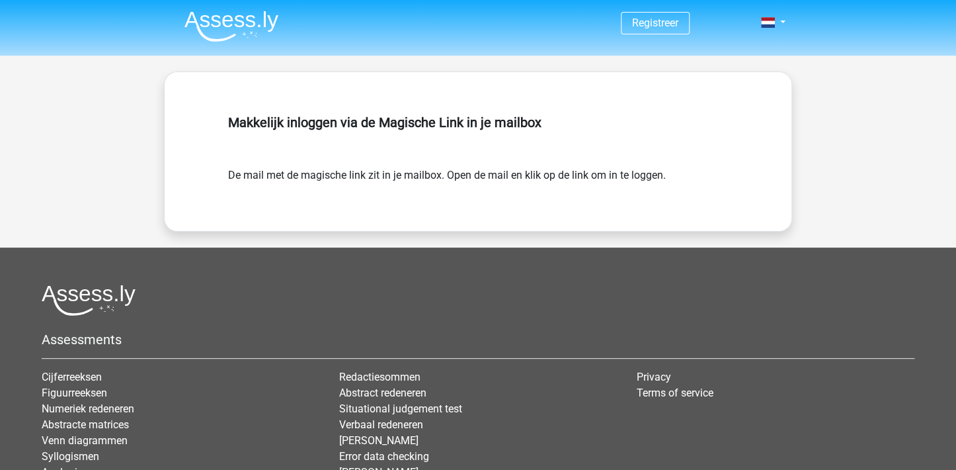
click at [230, 20] on img at bounding box center [232, 26] width 94 height 31
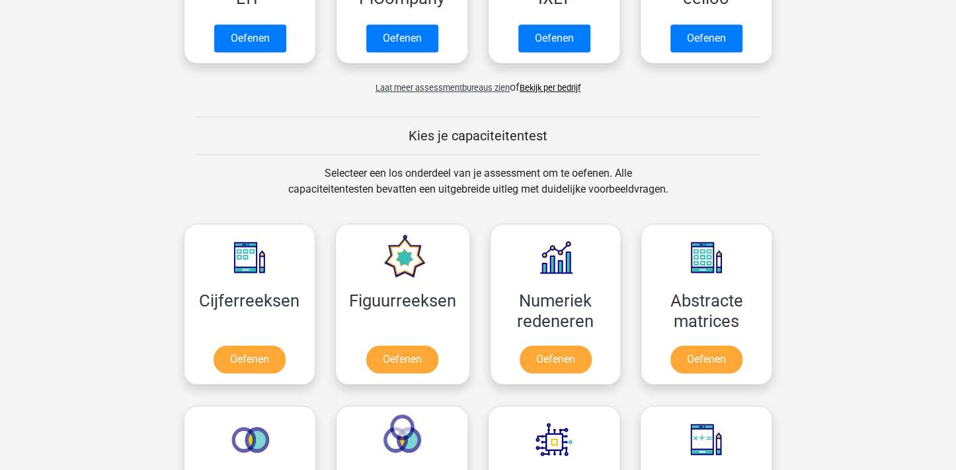
scroll to position [595, 0]
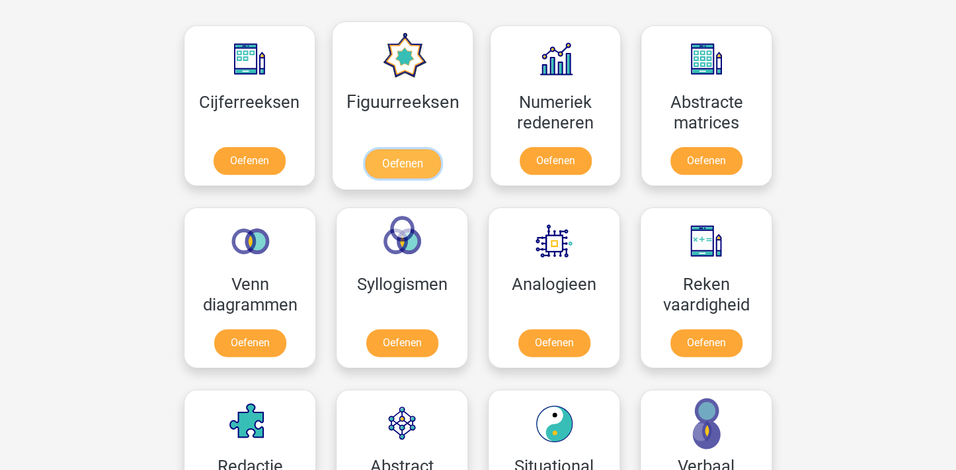
click at [396, 161] on link "Oefenen" at bounding box center [401, 163] width 75 height 29
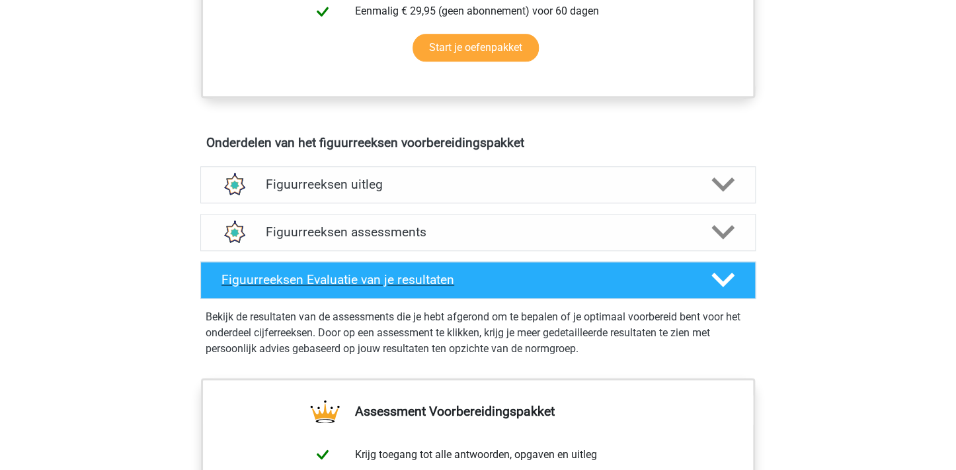
scroll to position [727, 0]
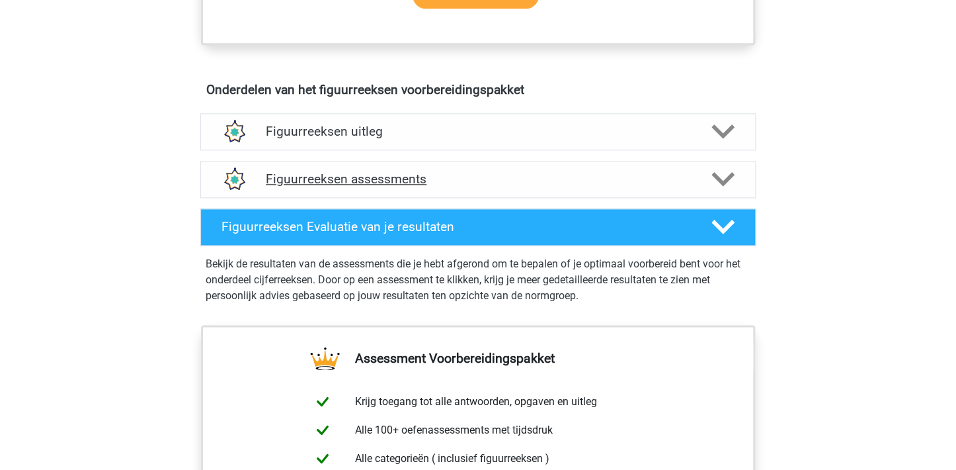
click at [720, 177] on polygon at bounding box center [723, 179] width 23 height 15
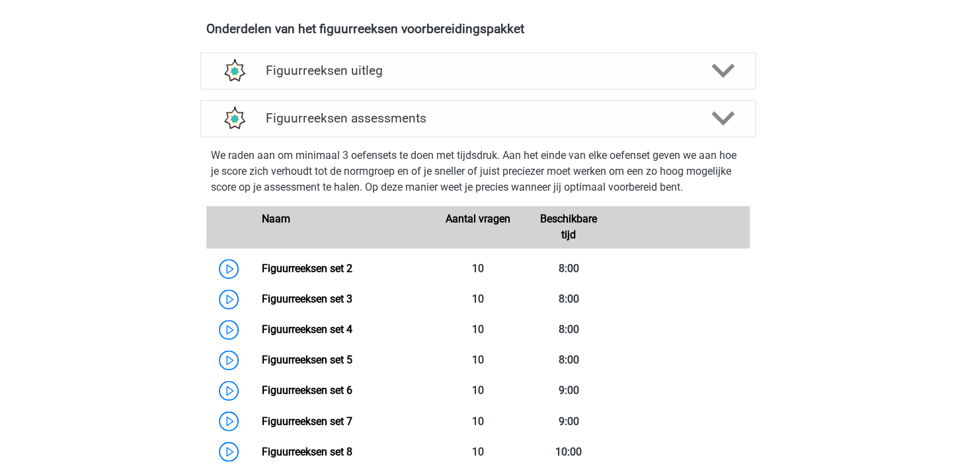
scroll to position [794, 0]
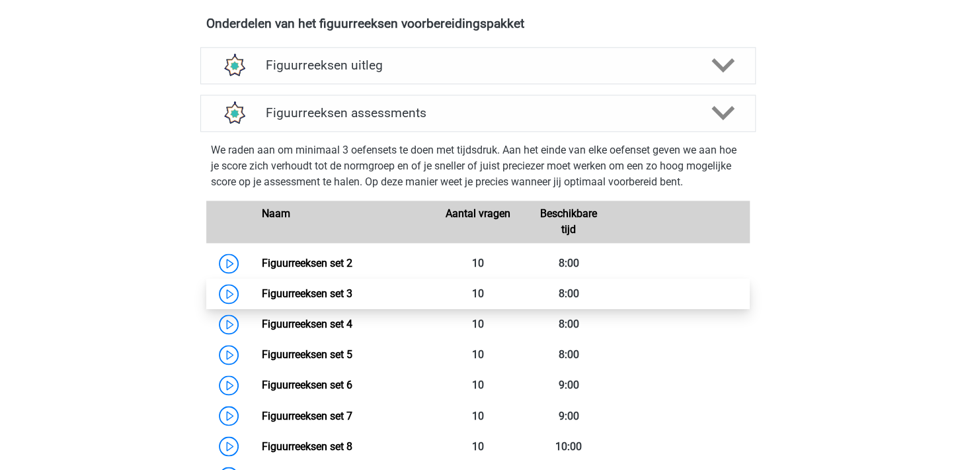
click at [339, 291] on link "Figuurreeksen set 3" at bounding box center [306, 293] width 91 height 13
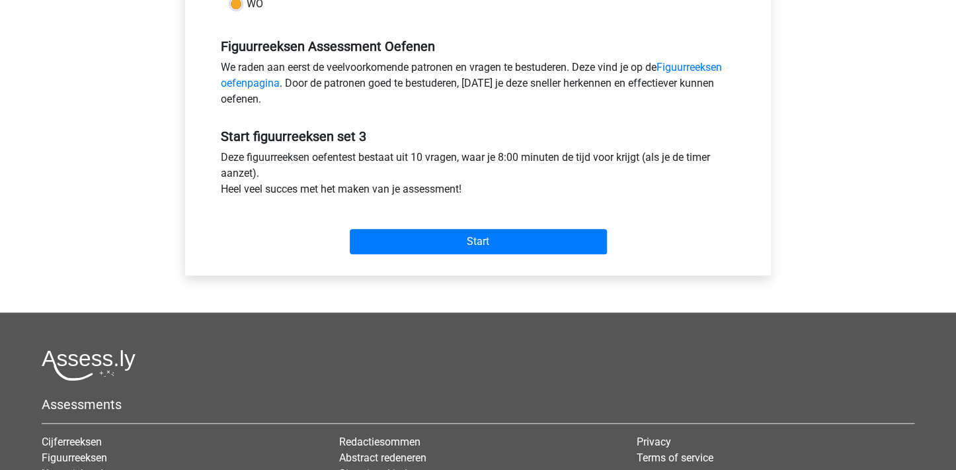
scroll to position [397, 0]
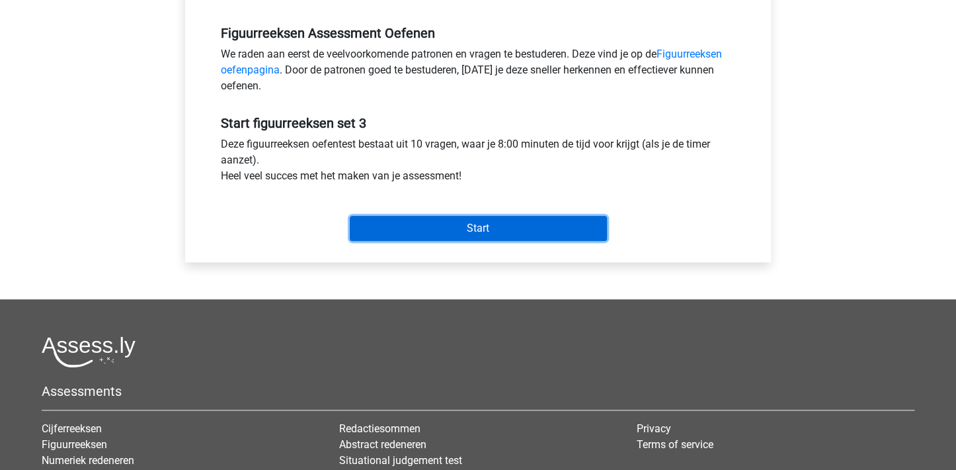
click at [455, 228] on input "Start" at bounding box center [478, 228] width 257 height 25
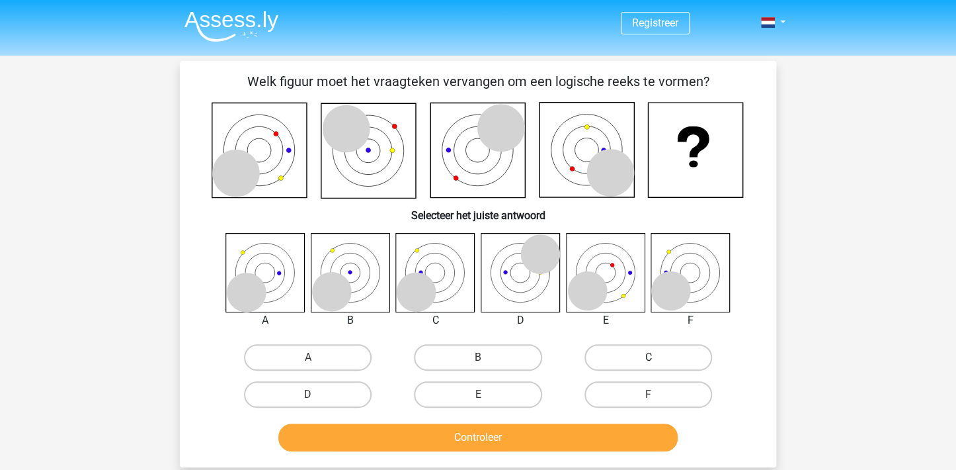
click at [650, 353] on label "C" at bounding box center [649, 357] width 128 height 26
click at [650, 357] on input "C" at bounding box center [652, 361] width 9 height 9
radio input "true"
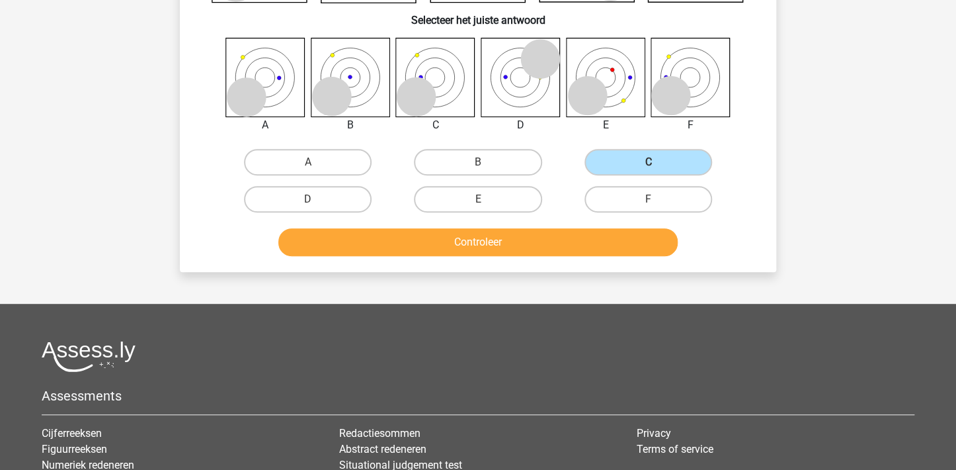
scroll to position [198, 0]
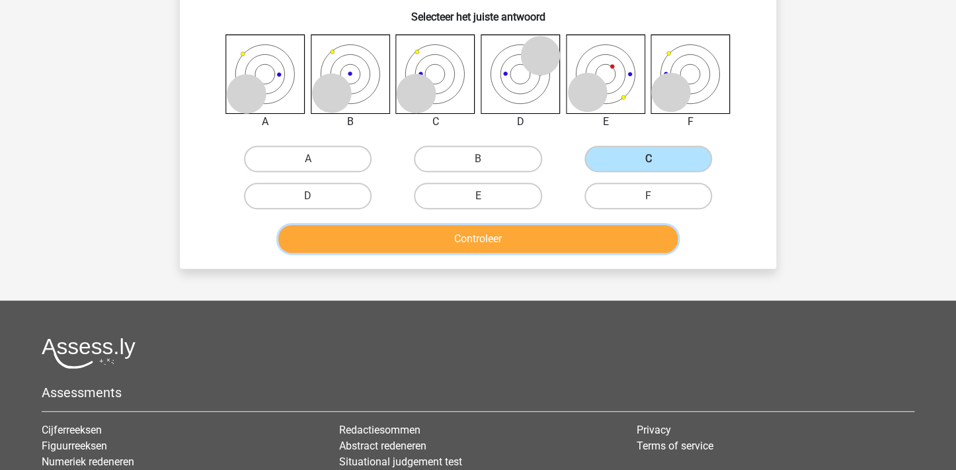
click at [458, 235] on button "Controleer" at bounding box center [478, 239] width 400 height 28
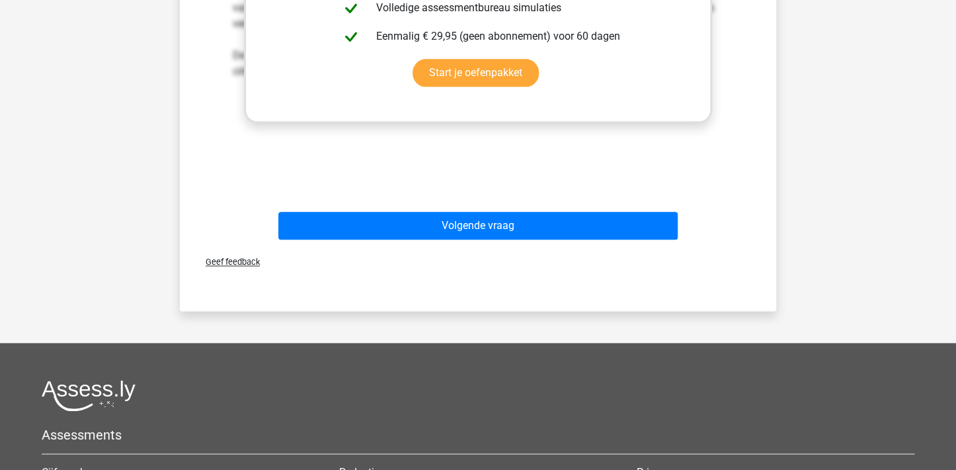
scroll to position [661, 0]
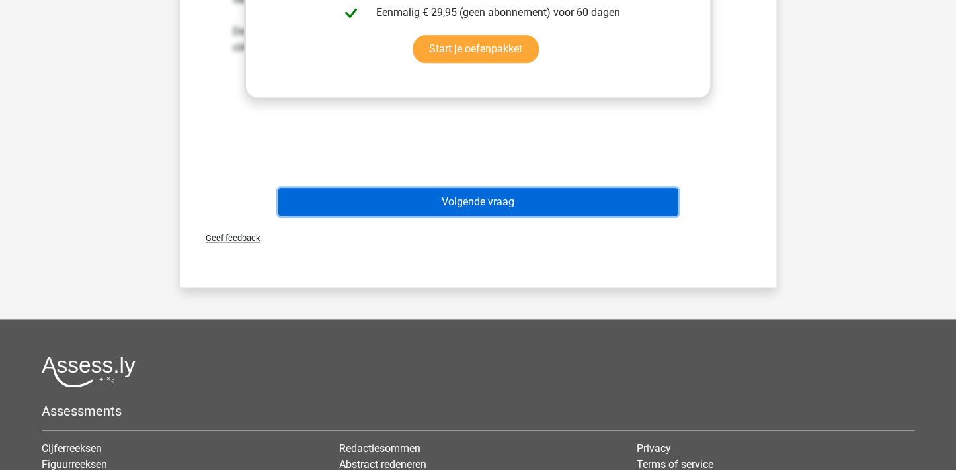
click at [448, 199] on button "Volgende vraag" at bounding box center [478, 202] width 400 height 28
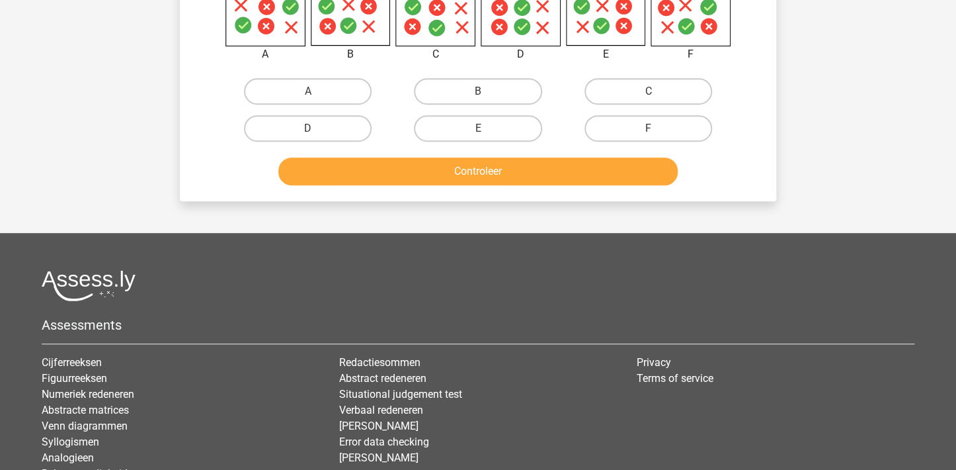
scroll to position [61, 0]
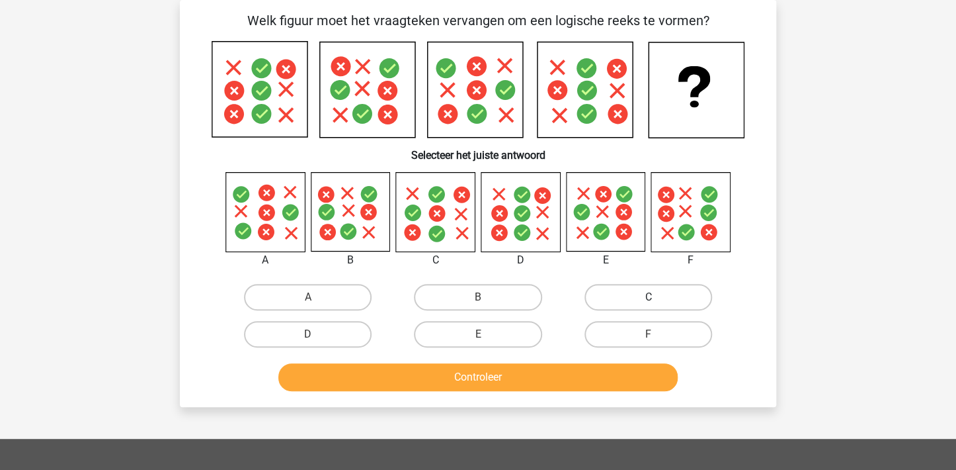
click at [637, 294] on label "C" at bounding box center [649, 297] width 128 height 26
click at [648, 297] on input "C" at bounding box center [652, 301] width 9 height 9
radio input "true"
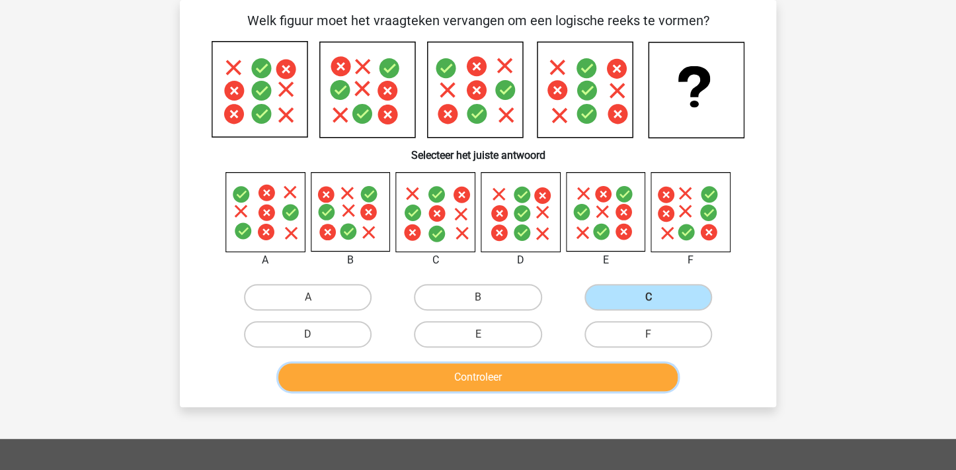
click at [540, 373] on button "Controleer" at bounding box center [478, 377] width 400 height 28
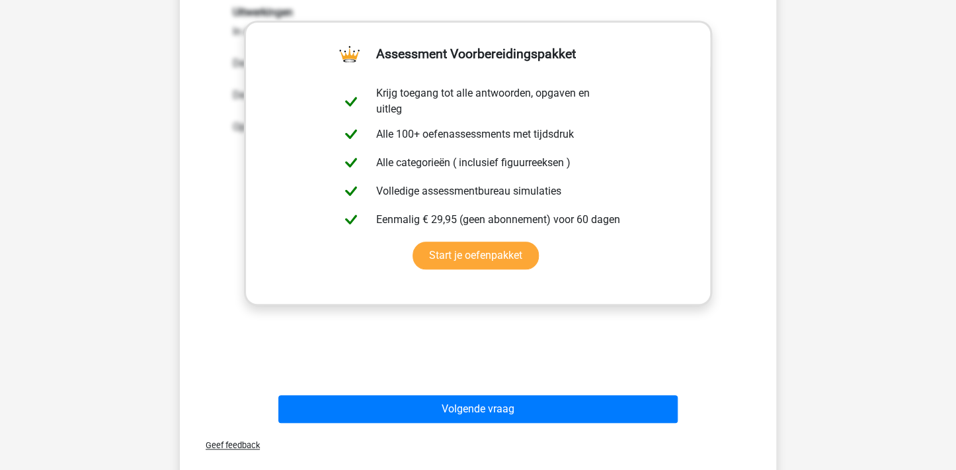
scroll to position [463, 0]
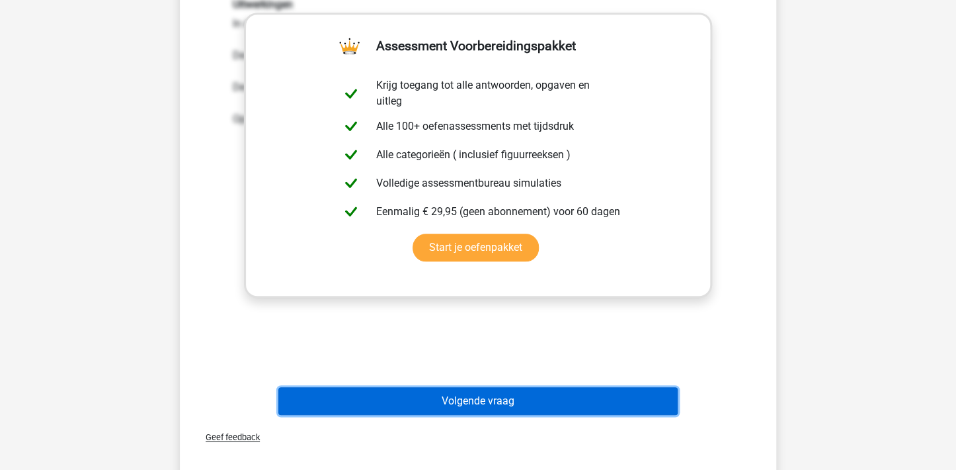
click at [471, 396] on button "Volgende vraag" at bounding box center [478, 401] width 400 height 28
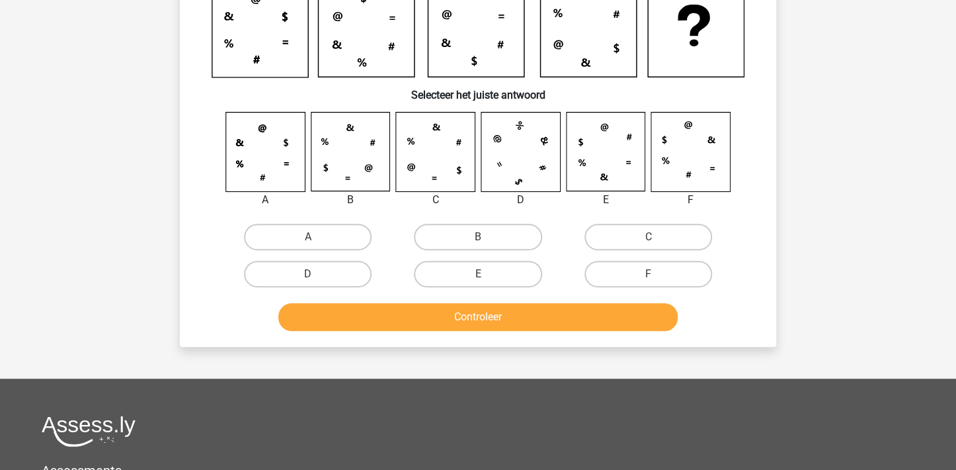
scroll to position [61, 0]
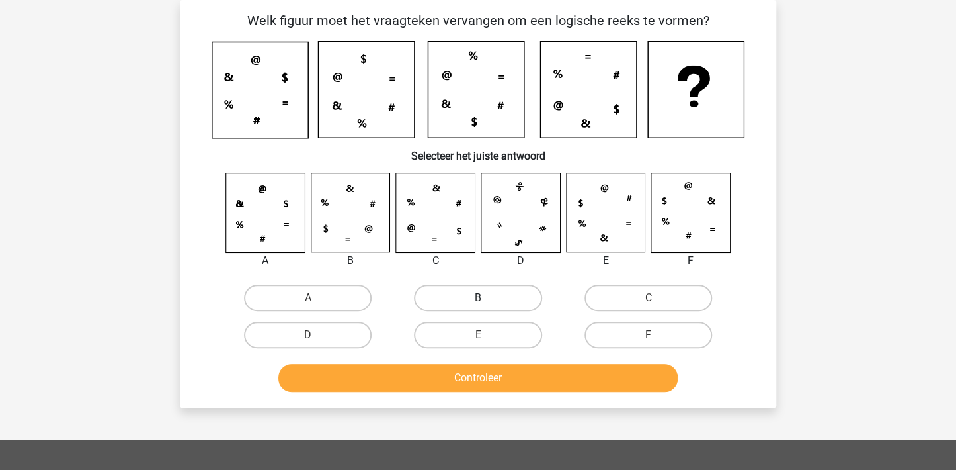
click at [458, 292] on label "B" at bounding box center [478, 297] width 128 height 26
click at [478, 298] on input "B" at bounding box center [482, 302] width 9 height 9
radio input "true"
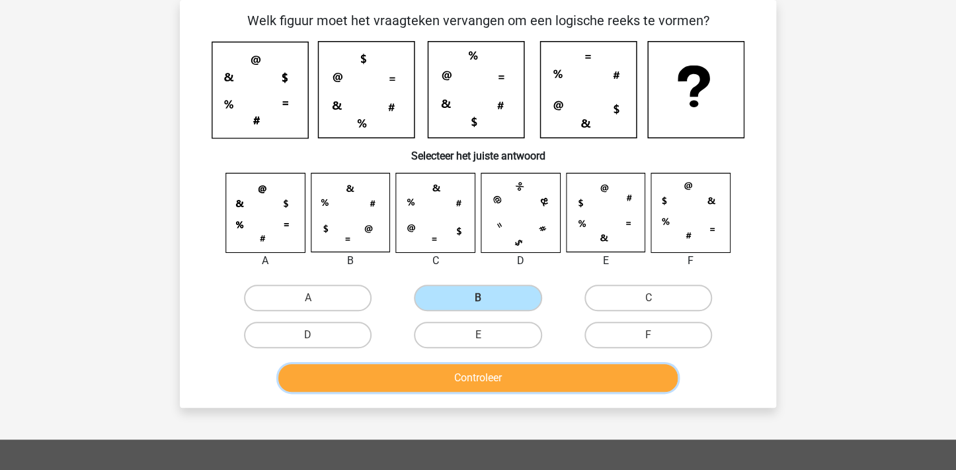
click at [454, 377] on button "Controleer" at bounding box center [478, 378] width 400 height 28
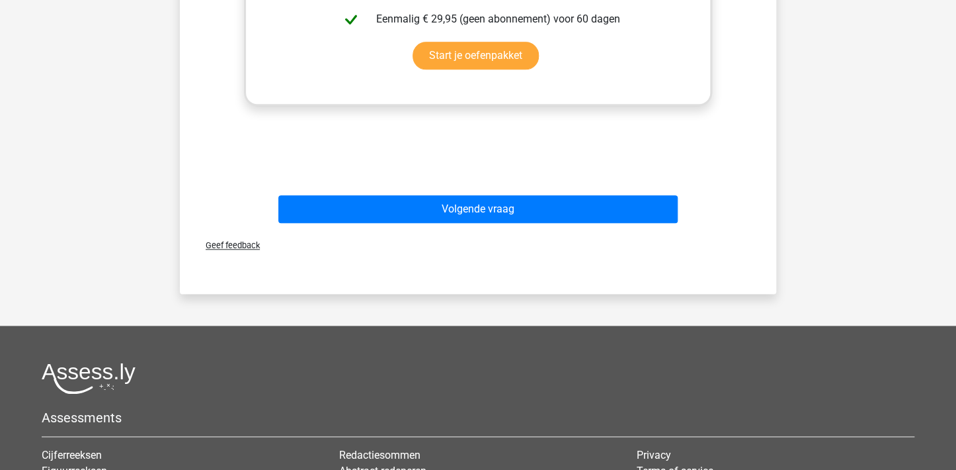
scroll to position [656, 0]
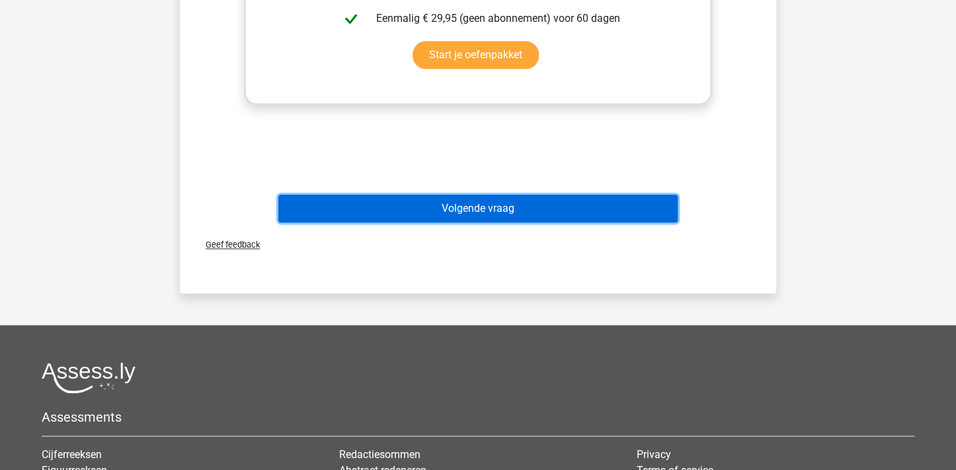
click at [453, 207] on button "Volgende vraag" at bounding box center [478, 208] width 400 height 28
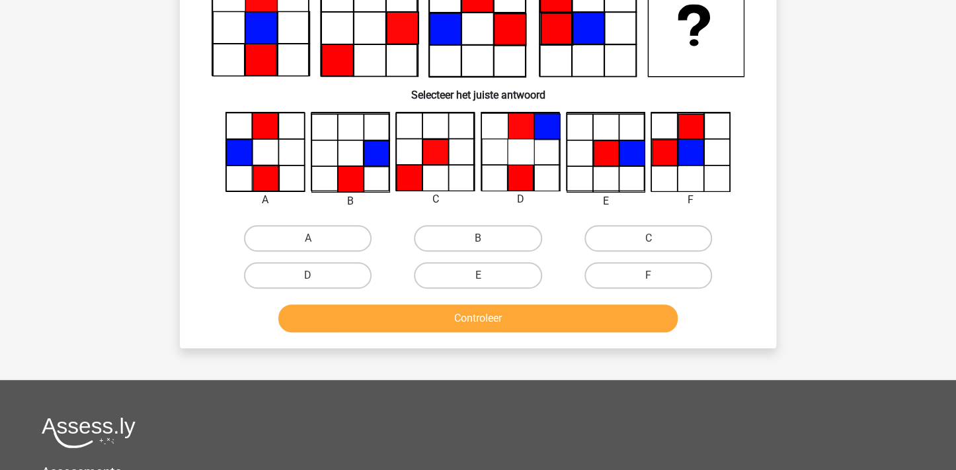
scroll to position [61, 0]
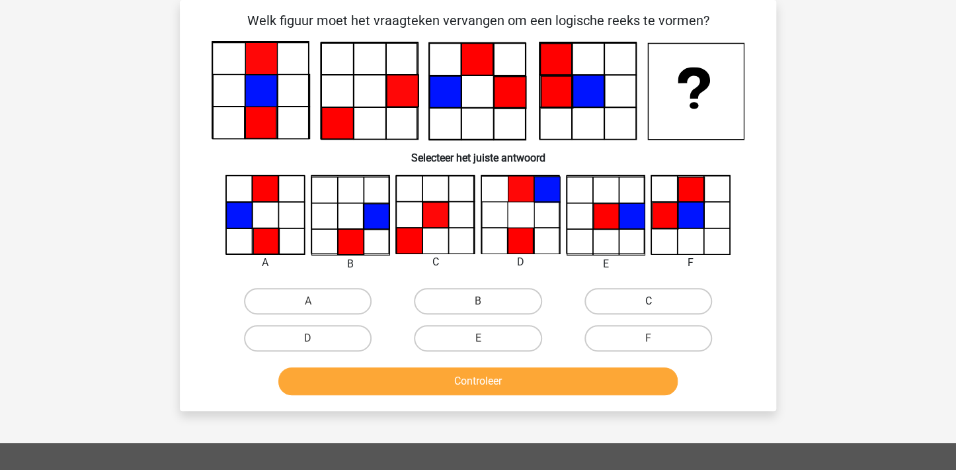
click at [647, 296] on label "C" at bounding box center [649, 301] width 128 height 26
click at [648, 301] on input "C" at bounding box center [652, 305] width 9 height 9
radio input "true"
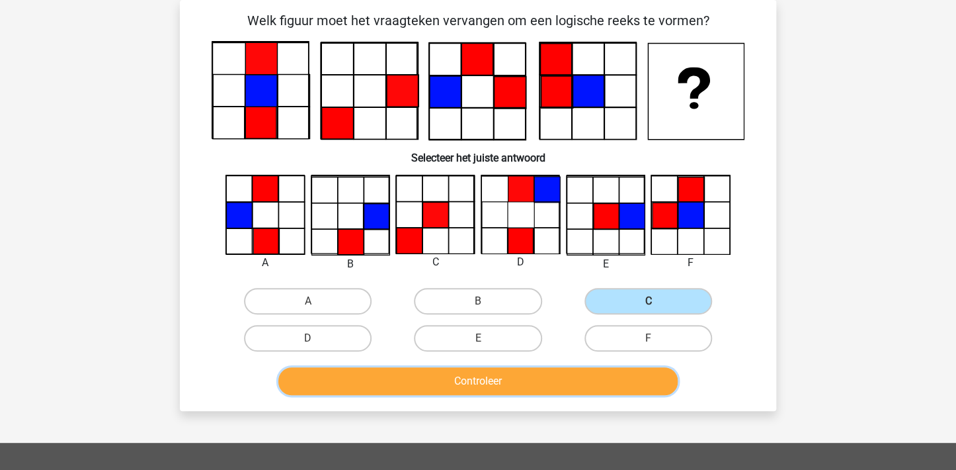
click at [465, 376] on button "Controleer" at bounding box center [478, 381] width 400 height 28
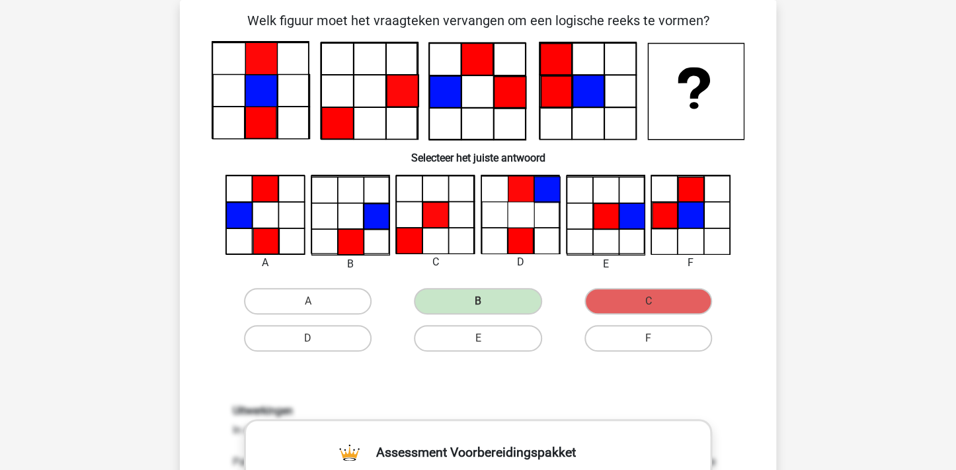
click at [759, 302] on div "Welk figuur moet het vraagteken vervangen om een logische reeks te vormen?" at bounding box center [478, 418] width 586 height 815
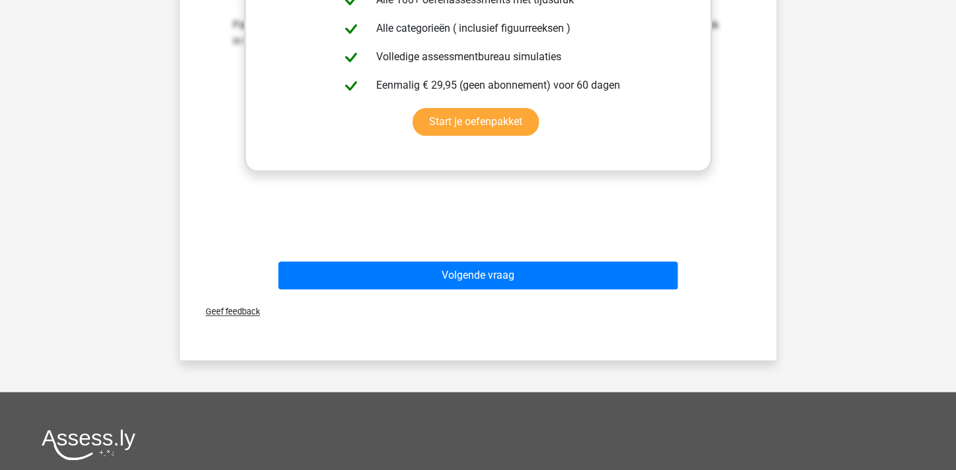
scroll to position [595, 0]
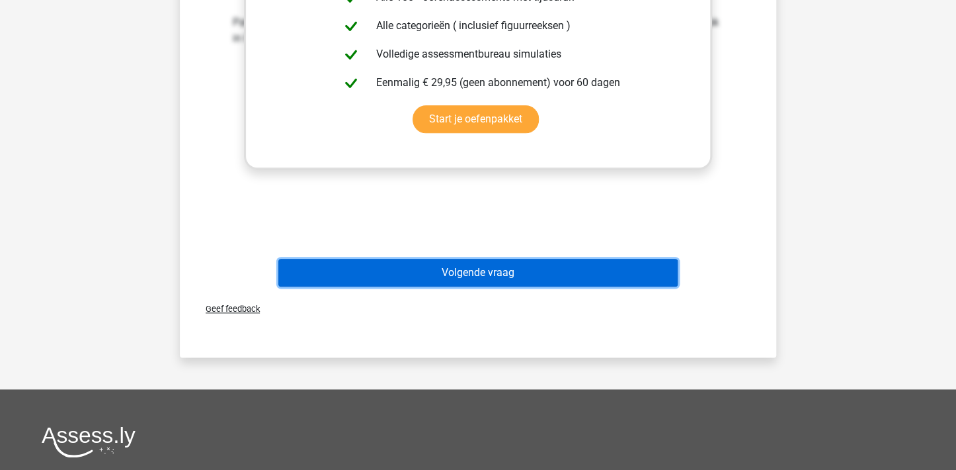
click at [489, 270] on button "Volgende vraag" at bounding box center [478, 273] width 400 height 28
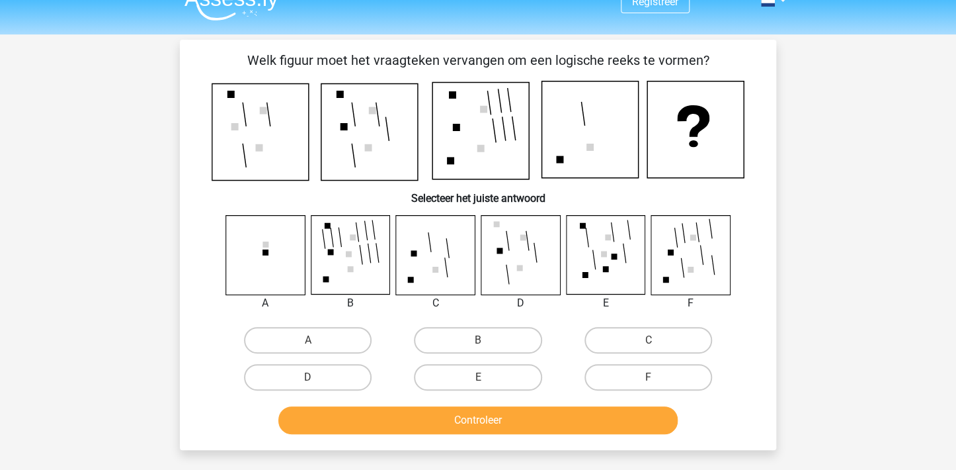
scroll to position [0, 0]
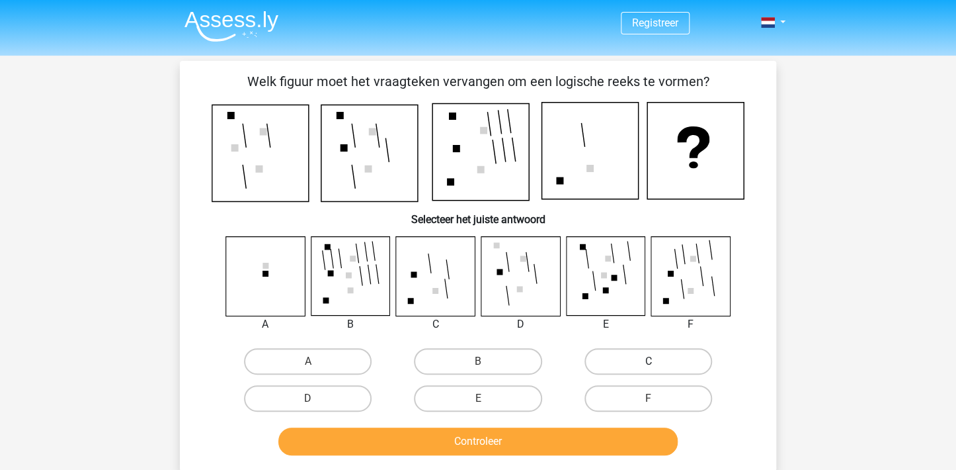
click at [638, 358] on label "C" at bounding box center [649, 361] width 128 height 26
click at [648, 361] on input "C" at bounding box center [652, 365] width 9 height 9
radio input "true"
click at [631, 394] on label "F" at bounding box center [649, 398] width 128 height 26
click at [648, 398] on input "F" at bounding box center [652, 402] width 9 height 9
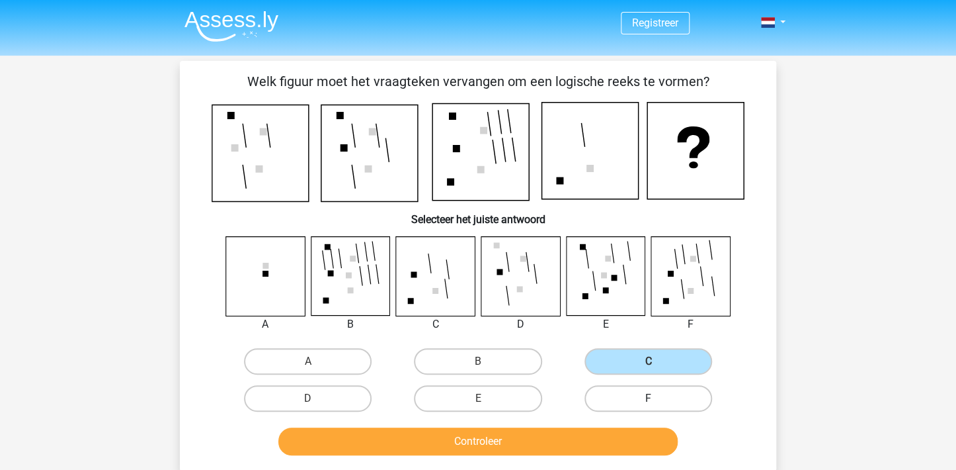
radio input "true"
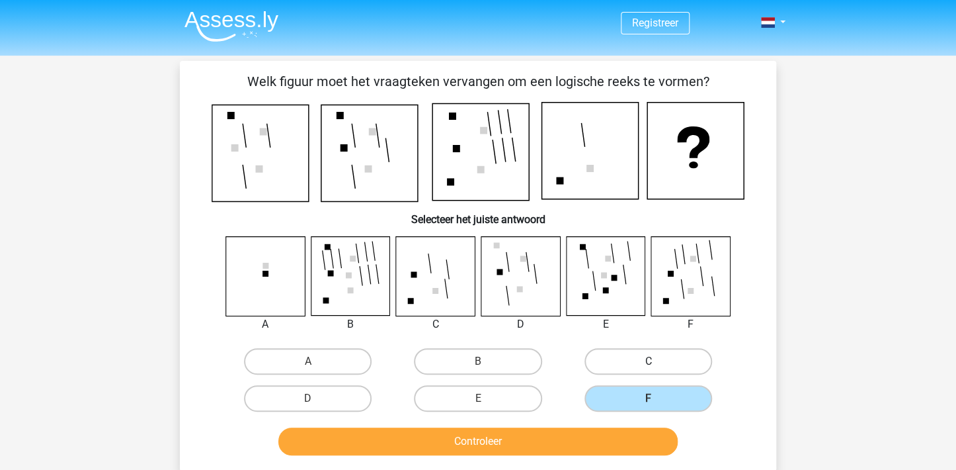
click at [632, 360] on label "C" at bounding box center [649, 361] width 128 height 26
click at [648, 361] on input "C" at bounding box center [652, 365] width 9 height 9
radio input "true"
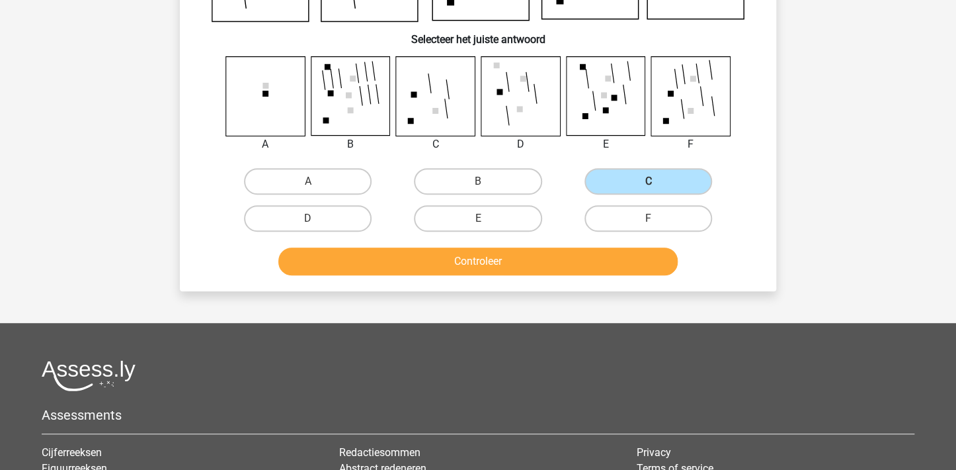
scroll to position [198, 0]
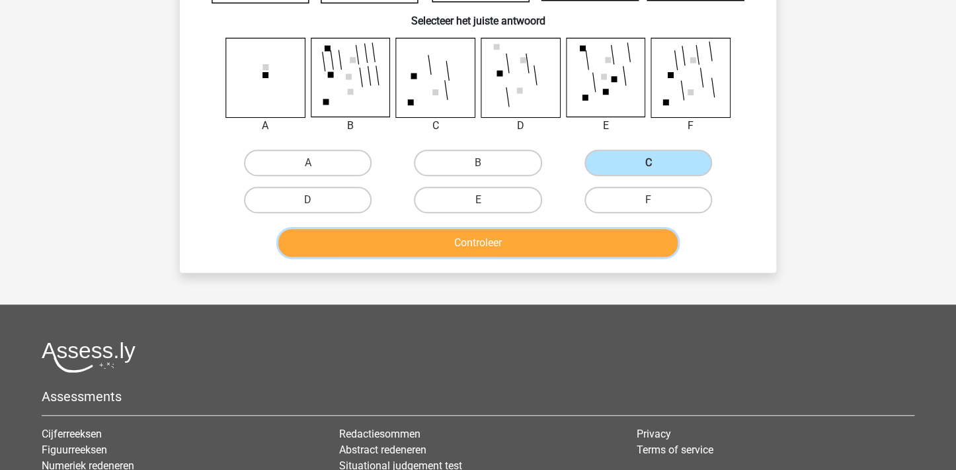
click at [470, 239] on button "Controleer" at bounding box center [478, 243] width 400 height 28
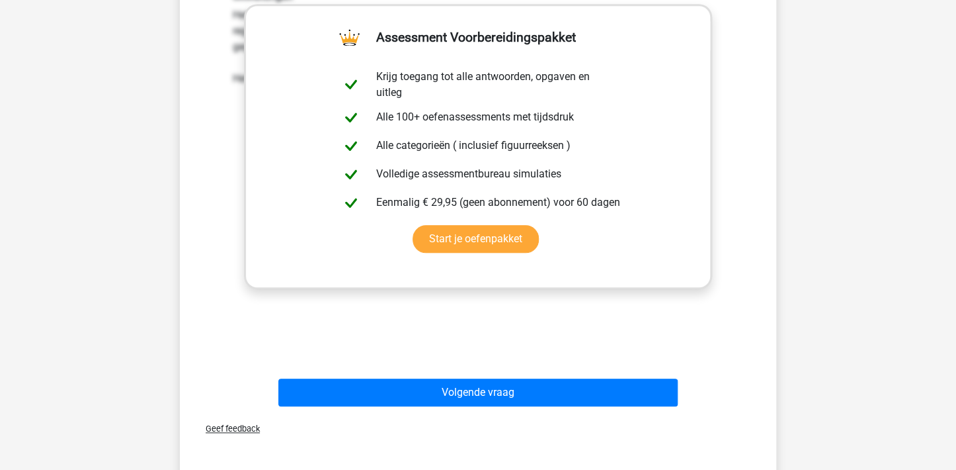
scroll to position [661, 0]
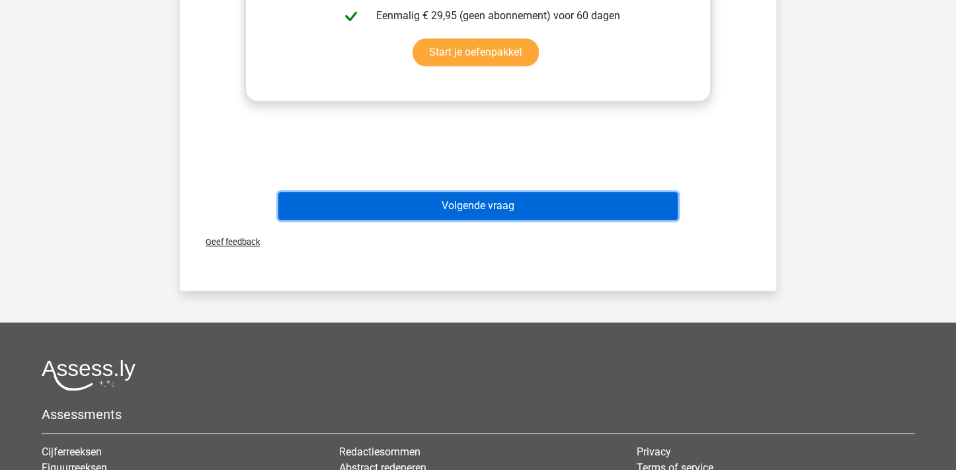
click at [463, 208] on button "Volgende vraag" at bounding box center [478, 206] width 400 height 28
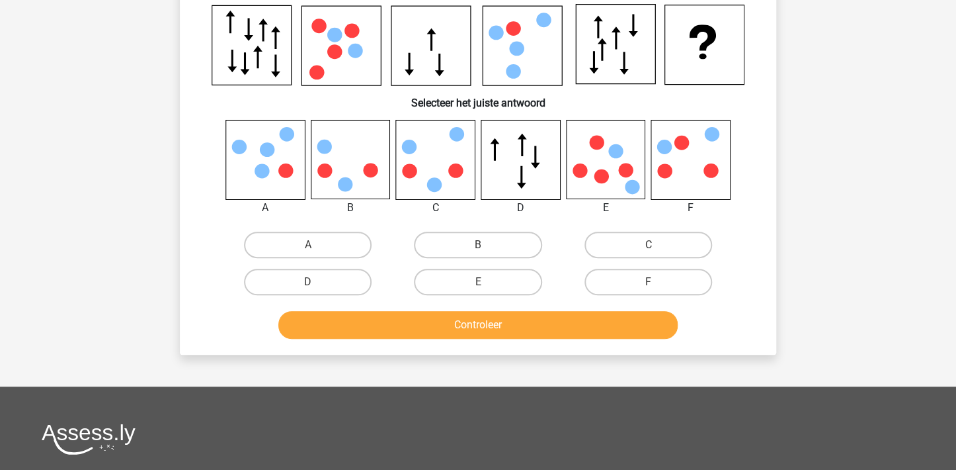
scroll to position [61, 0]
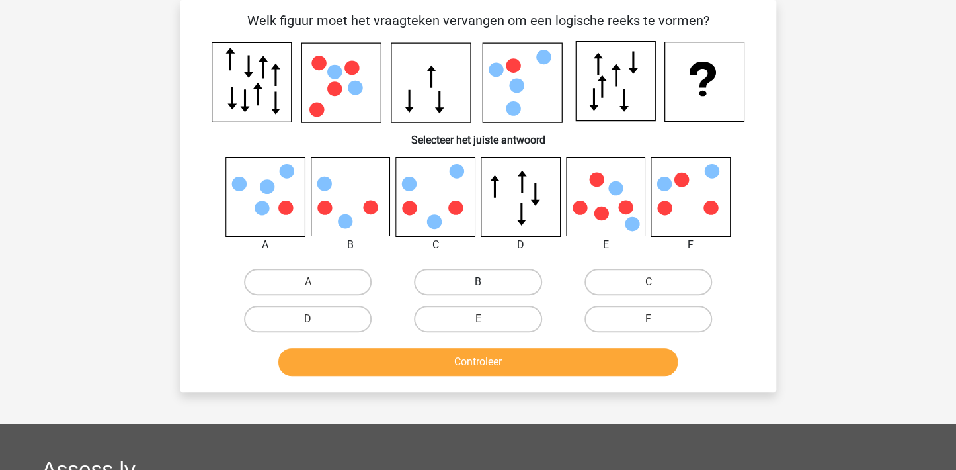
click at [460, 275] on label "B" at bounding box center [478, 282] width 128 height 26
click at [478, 282] on input "B" at bounding box center [482, 286] width 9 height 9
radio input "true"
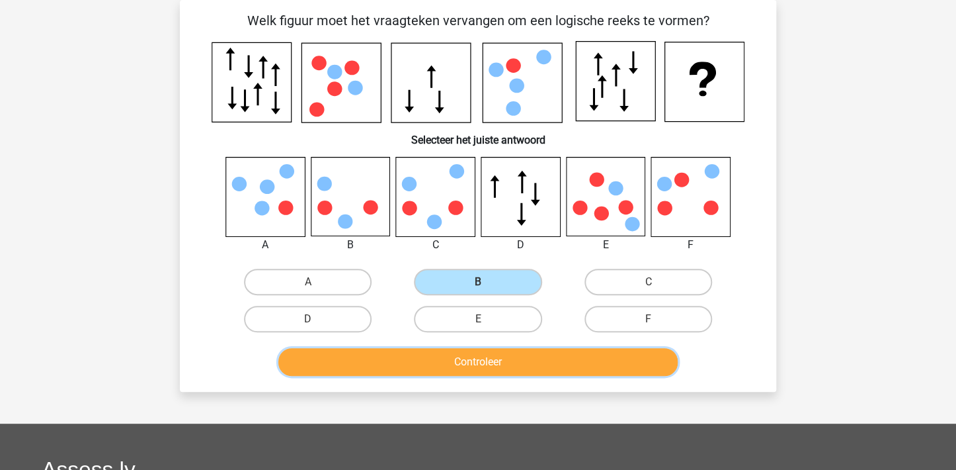
click at [456, 358] on button "Controleer" at bounding box center [478, 362] width 400 height 28
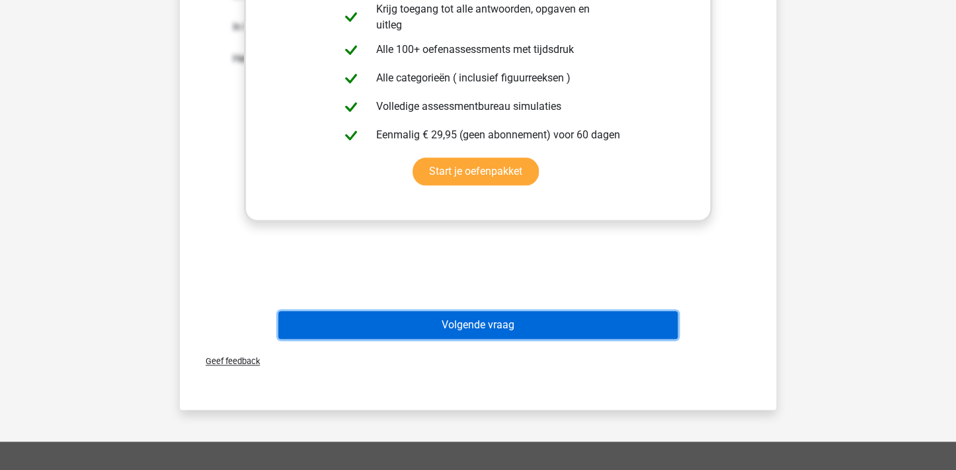
click at [450, 319] on button "Volgende vraag" at bounding box center [478, 325] width 400 height 28
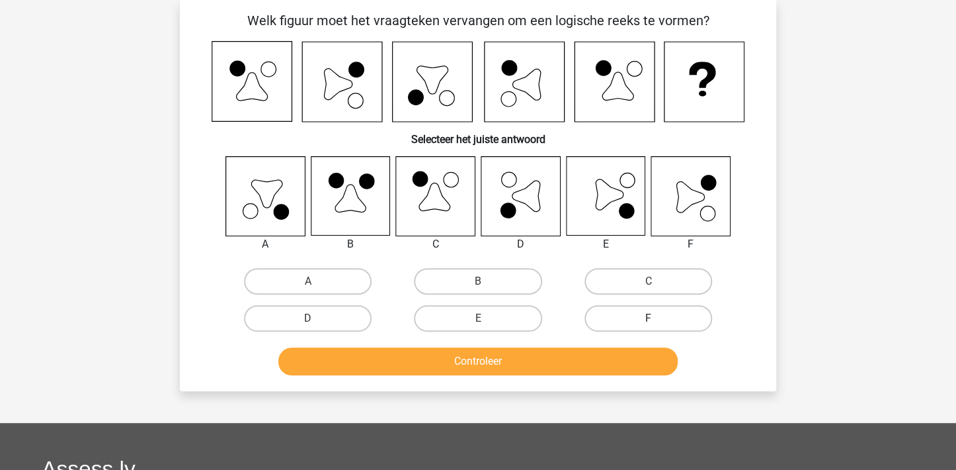
click at [649, 314] on label "F" at bounding box center [649, 318] width 128 height 26
click at [649, 318] on input "F" at bounding box center [652, 322] width 9 height 9
radio input "true"
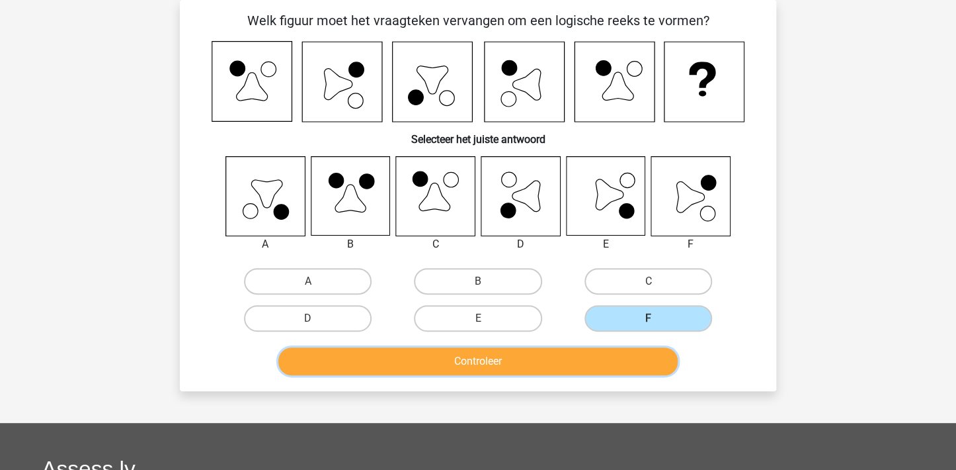
click at [561, 356] on button "Controleer" at bounding box center [478, 361] width 400 height 28
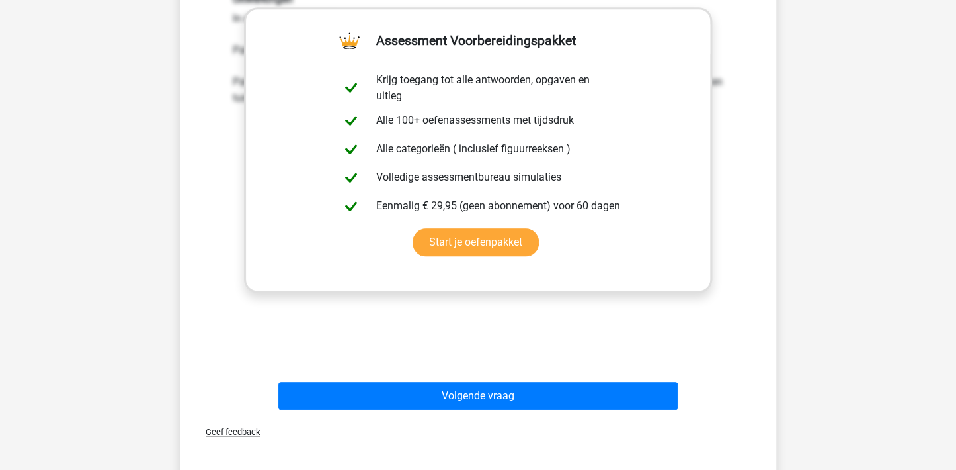
scroll to position [524, 0]
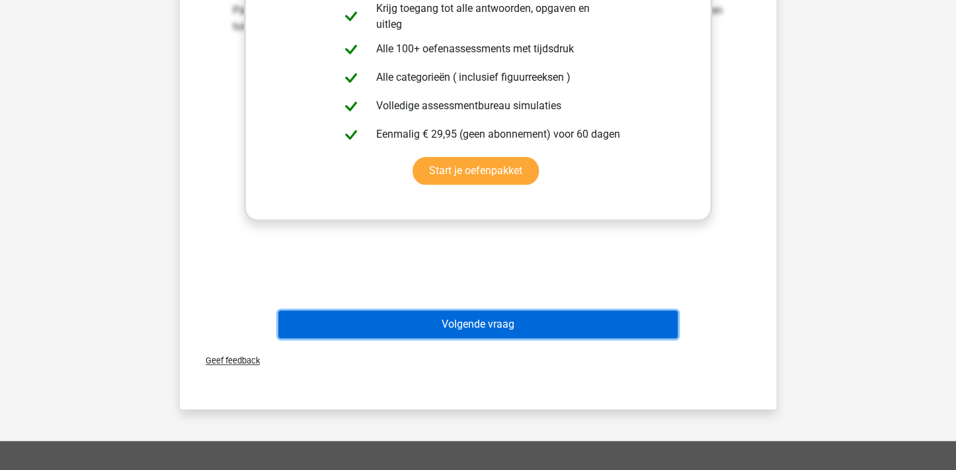
click at [483, 318] on button "Volgende vraag" at bounding box center [478, 324] width 400 height 28
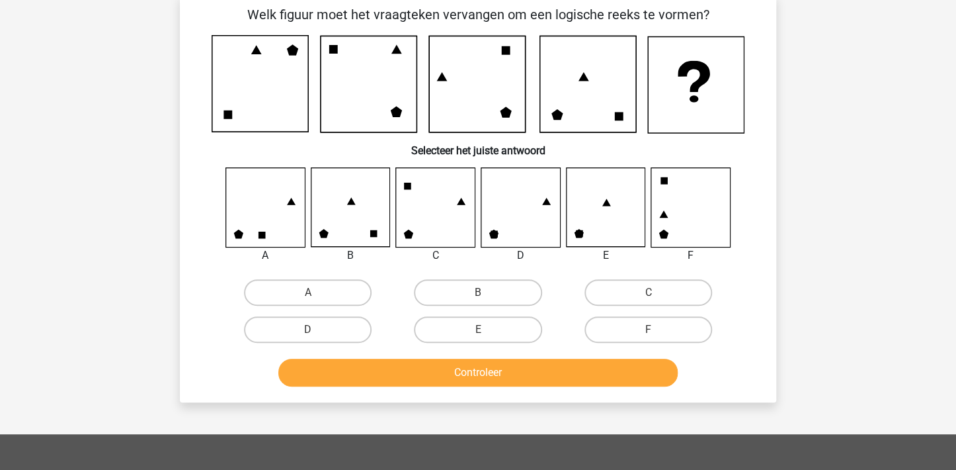
scroll to position [61, 0]
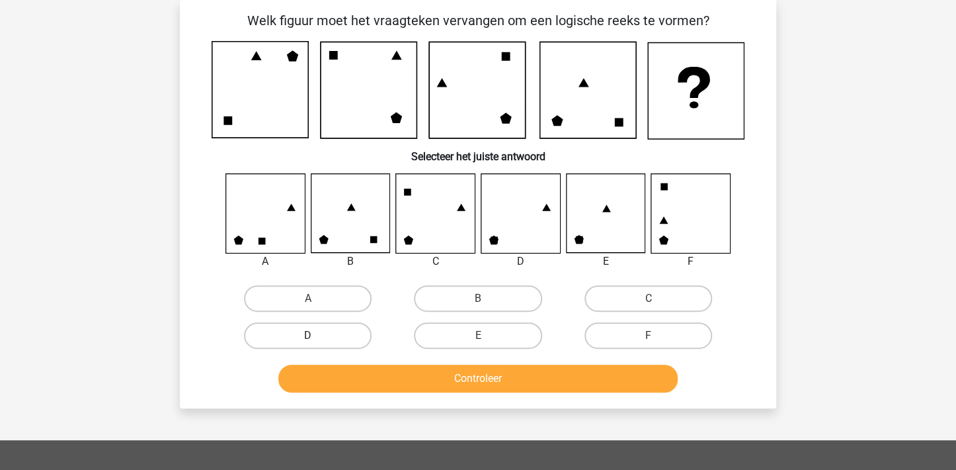
click at [333, 331] on label "D" at bounding box center [308, 335] width 128 height 26
click at [317, 335] on input "D" at bounding box center [312, 339] width 9 height 9
radio input "true"
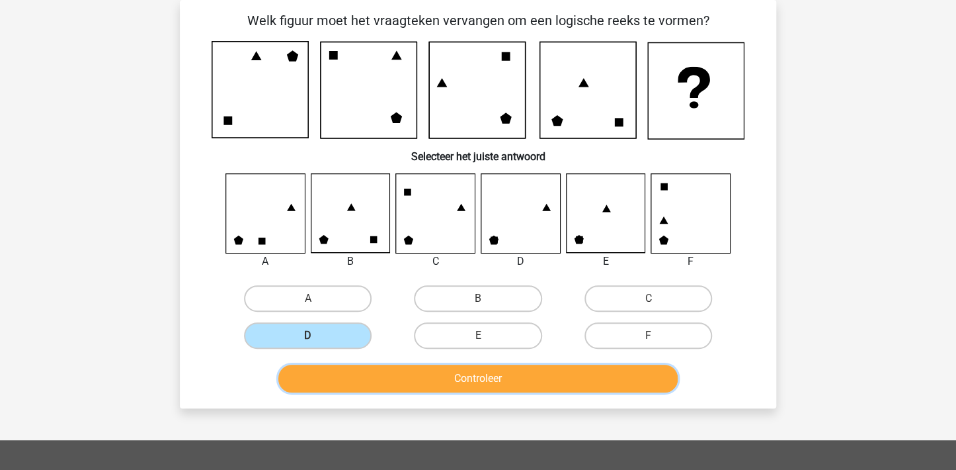
click at [463, 378] on button "Controleer" at bounding box center [478, 378] width 400 height 28
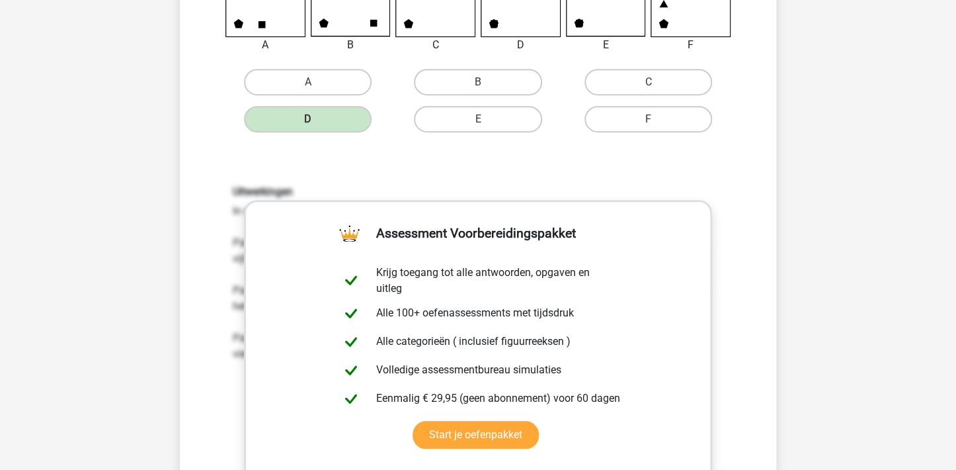
scroll to position [458, 0]
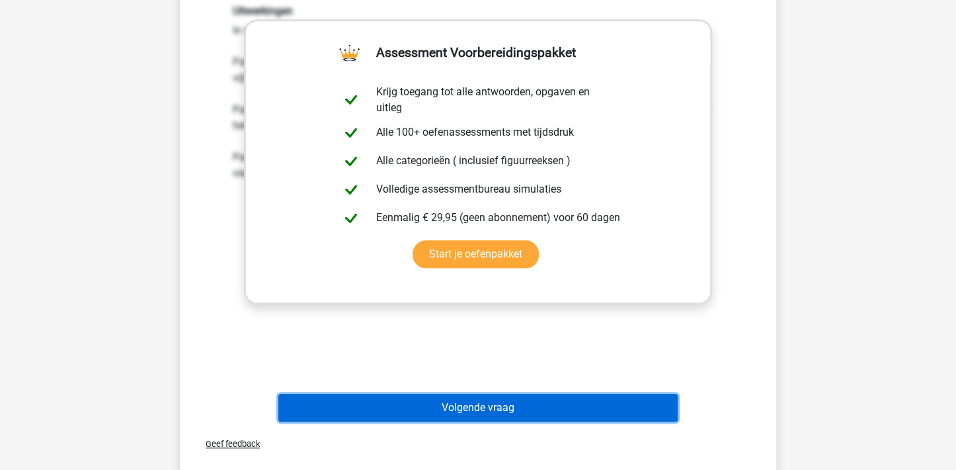
click at [505, 404] on button "Volgende vraag" at bounding box center [478, 408] width 400 height 28
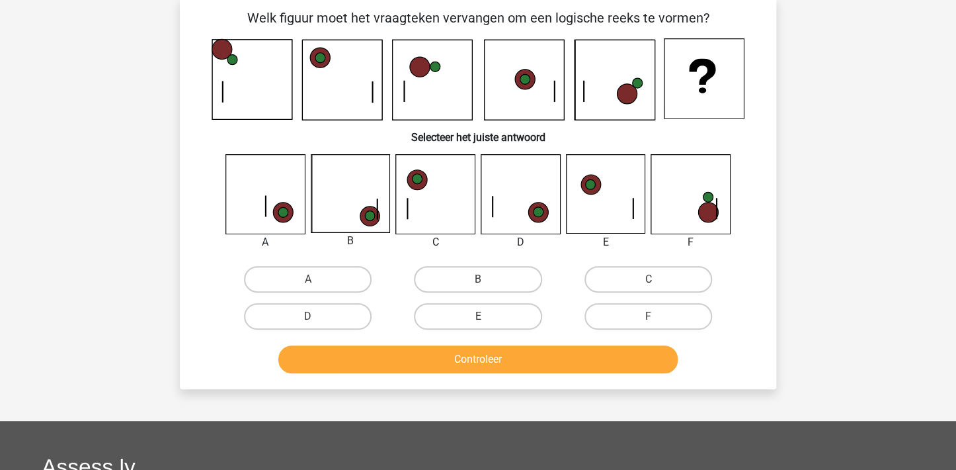
scroll to position [61, 0]
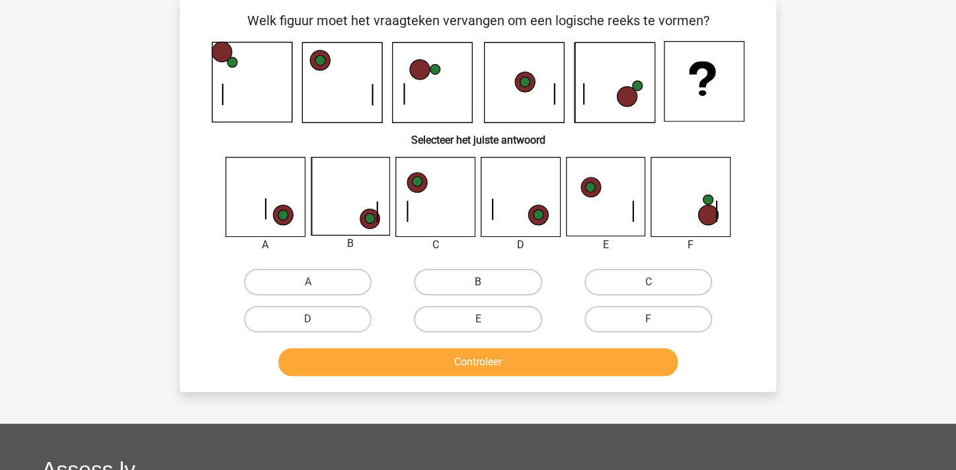
click at [493, 279] on label "B" at bounding box center [478, 282] width 128 height 26
click at [487, 282] on input "B" at bounding box center [482, 286] width 9 height 9
radio input "true"
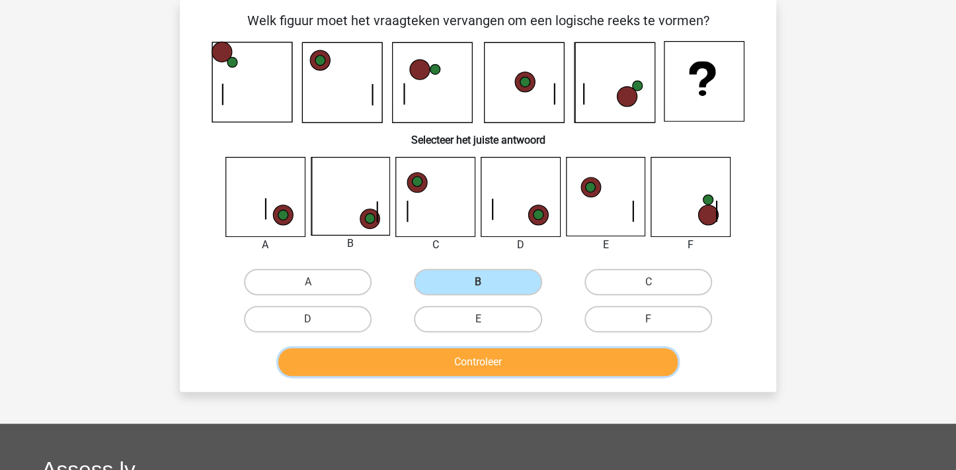
click at [503, 359] on button "Controleer" at bounding box center [478, 362] width 400 height 28
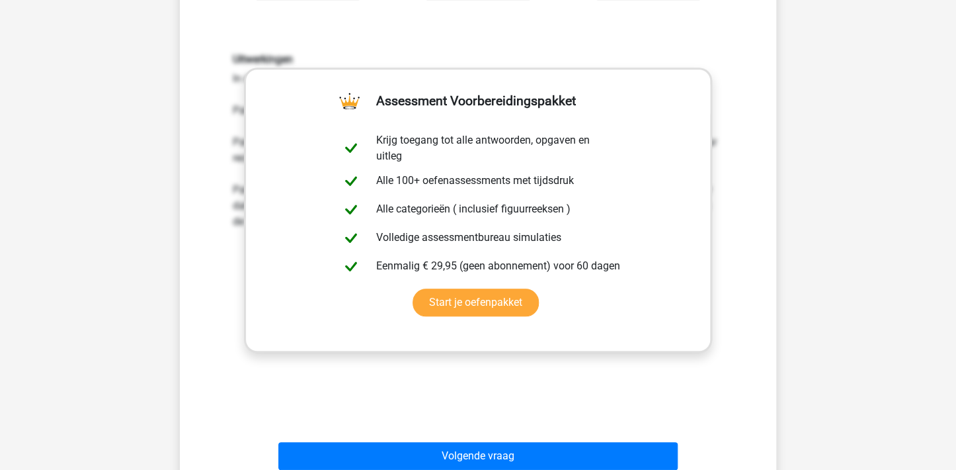
scroll to position [524, 0]
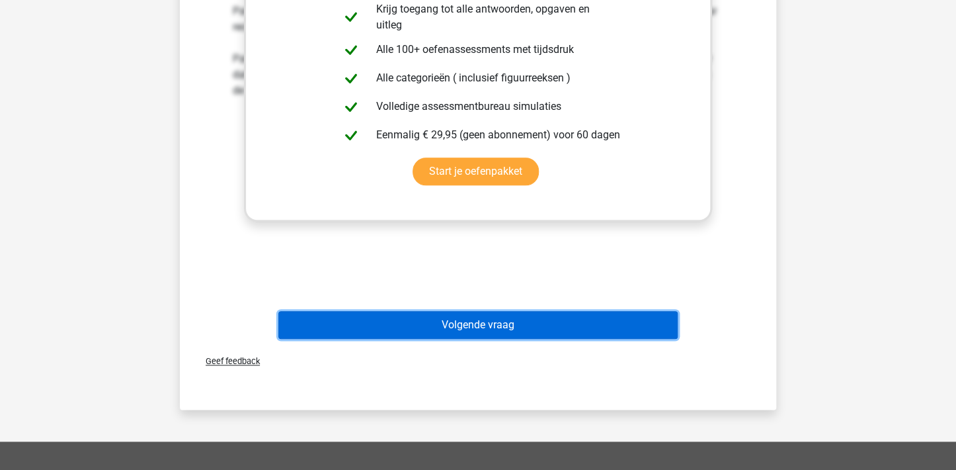
click at [482, 323] on button "Volgende vraag" at bounding box center [478, 325] width 400 height 28
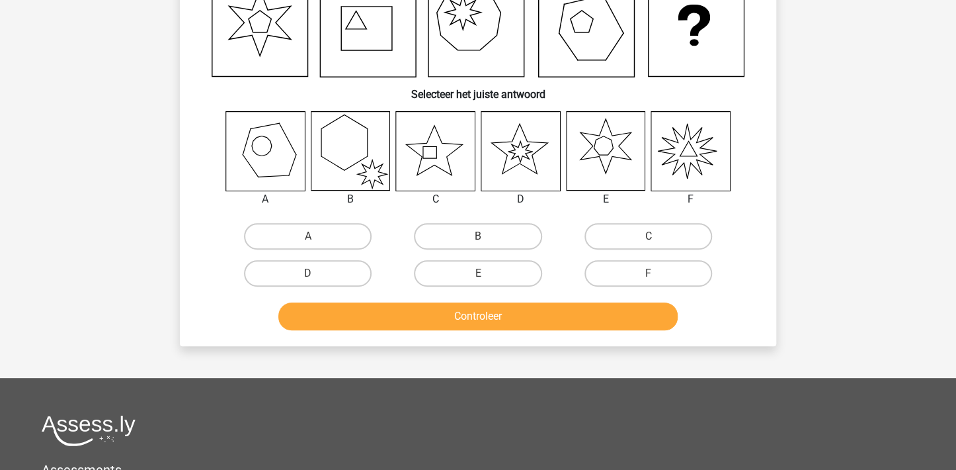
scroll to position [61, 0]
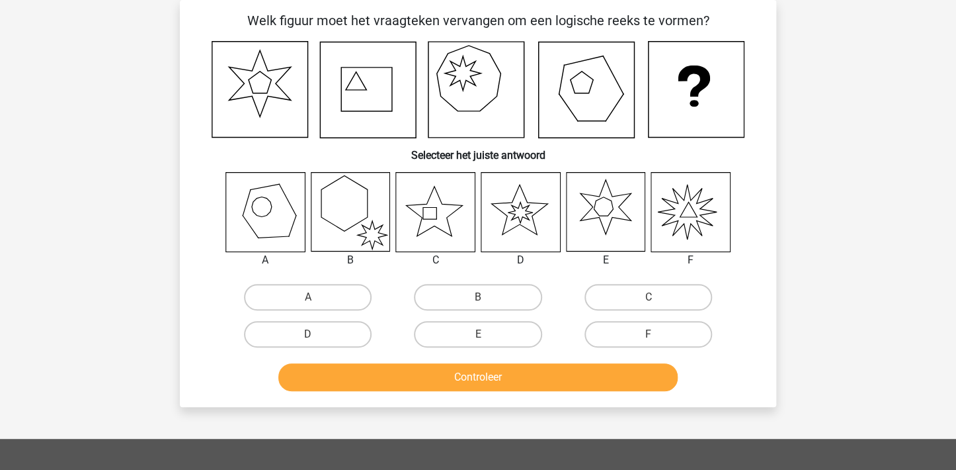
click at [315, 116] on icon at bounding box center [478, 89] width 533 height 97
click at [626, 296] on label "C" at bounding box center [649, 297] width 128 height 26
click at [648, 297] on input "C" at bounding box center [652, 301] width 9 height 9
radio input "true"
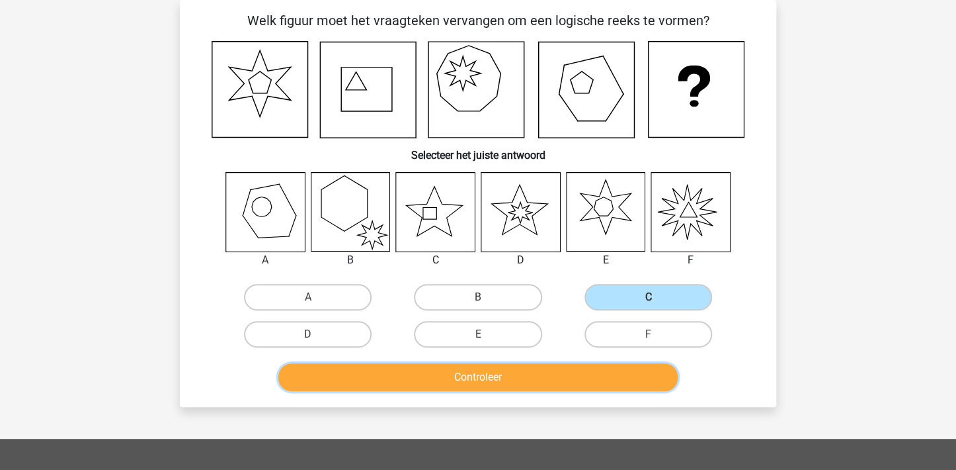
click at [516, 374] on button "Controleer" at bounding box center [478, 377] width 400 height 28
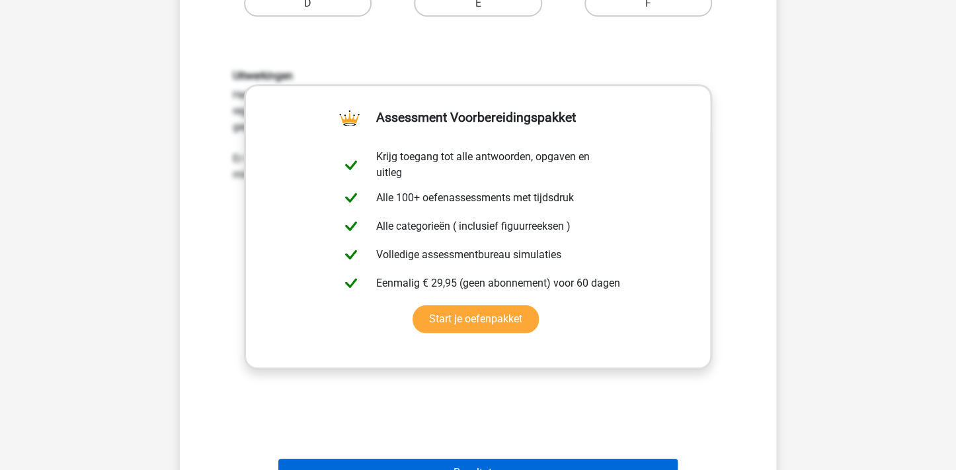
scroll to position [590, 0]
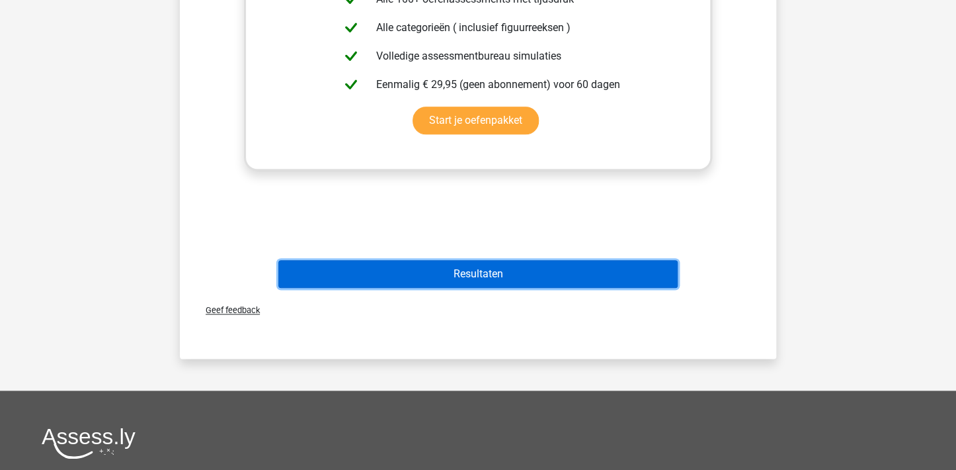
click at [449, 270] on button "Resultaten" at bounding box center [478, 274] width 400 height 28
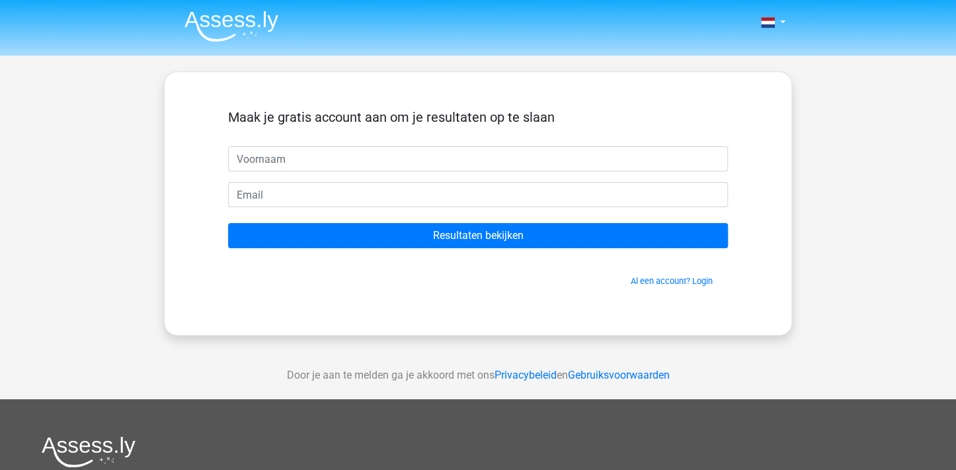
scroll to position [66, 0]
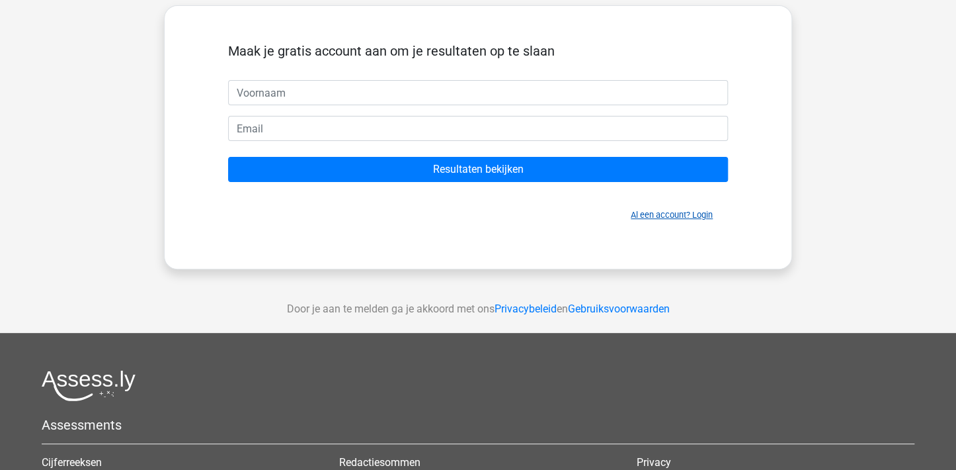
click at [651, 212] on link "Al een account? Login" at bounding box center [672, 215] width 82 height 10
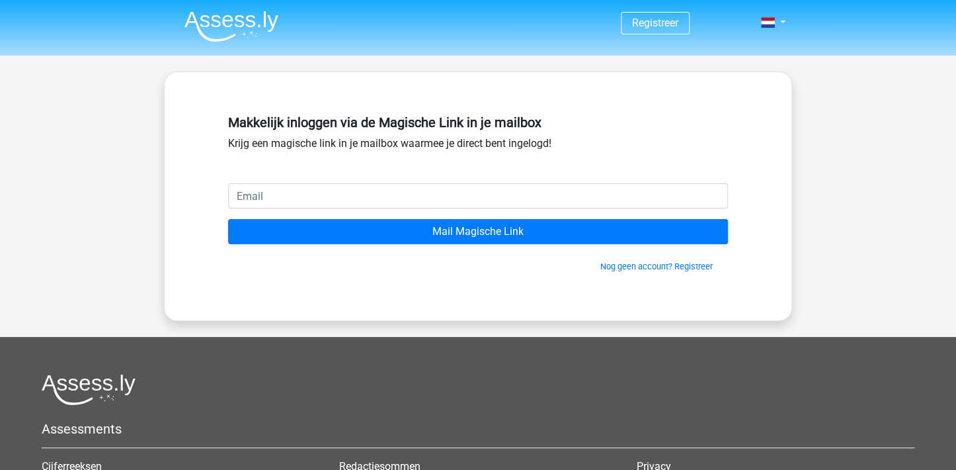
click at [265, 197] on input "email" at bounding box center [478, 195] width 500 height 25
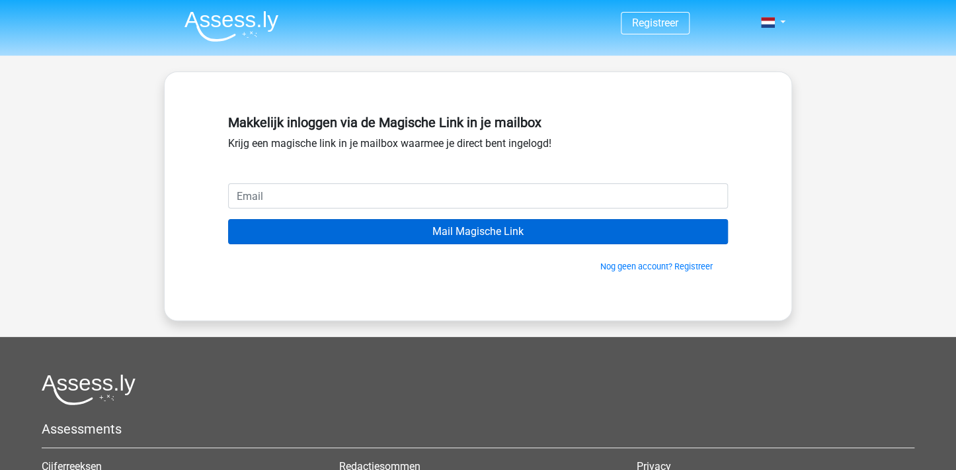
type input "[EMAIL_ADDRESS][DOMAIN_NAME]"
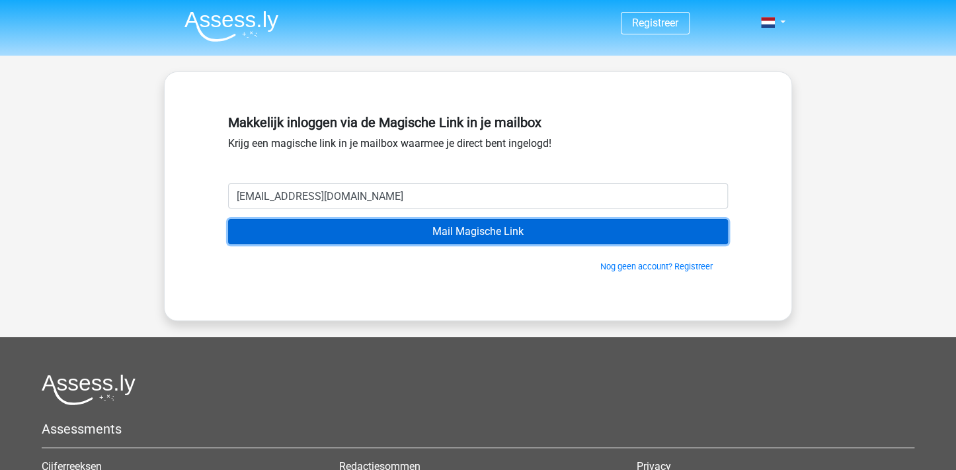
click at [476, 229] on input "Mail Magische Link" at bounding box center [478, 231] width 500 height 25
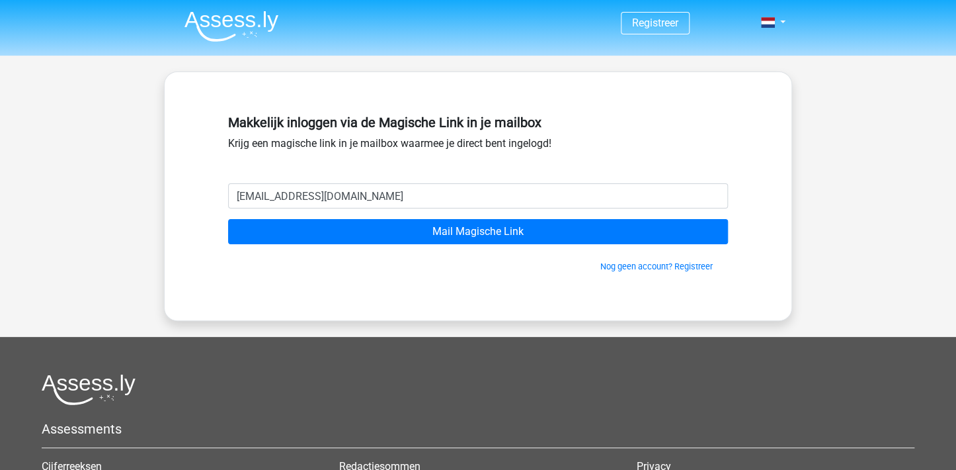
click at [59, 97] on div "Registreer" at bounding box center [478, 343] width 956 height 686
